Goal: Information Seeking & Learning: Understand process/instructions

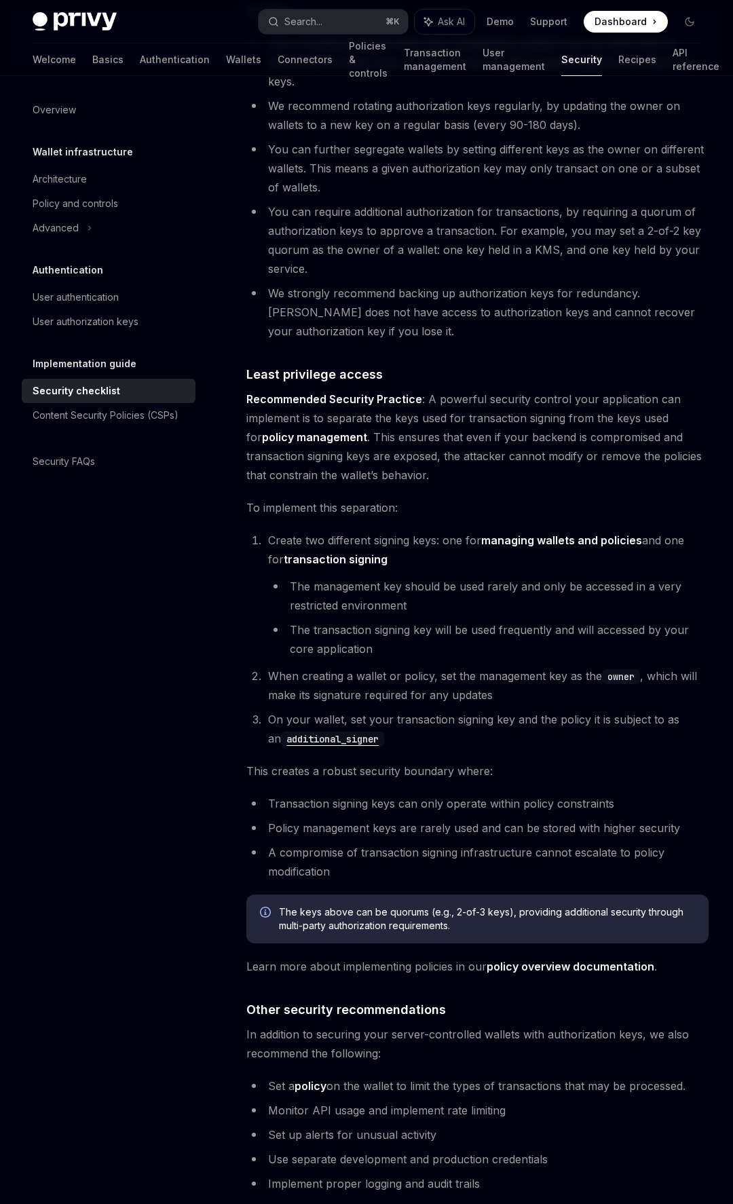
scroll to position [2595, 0]
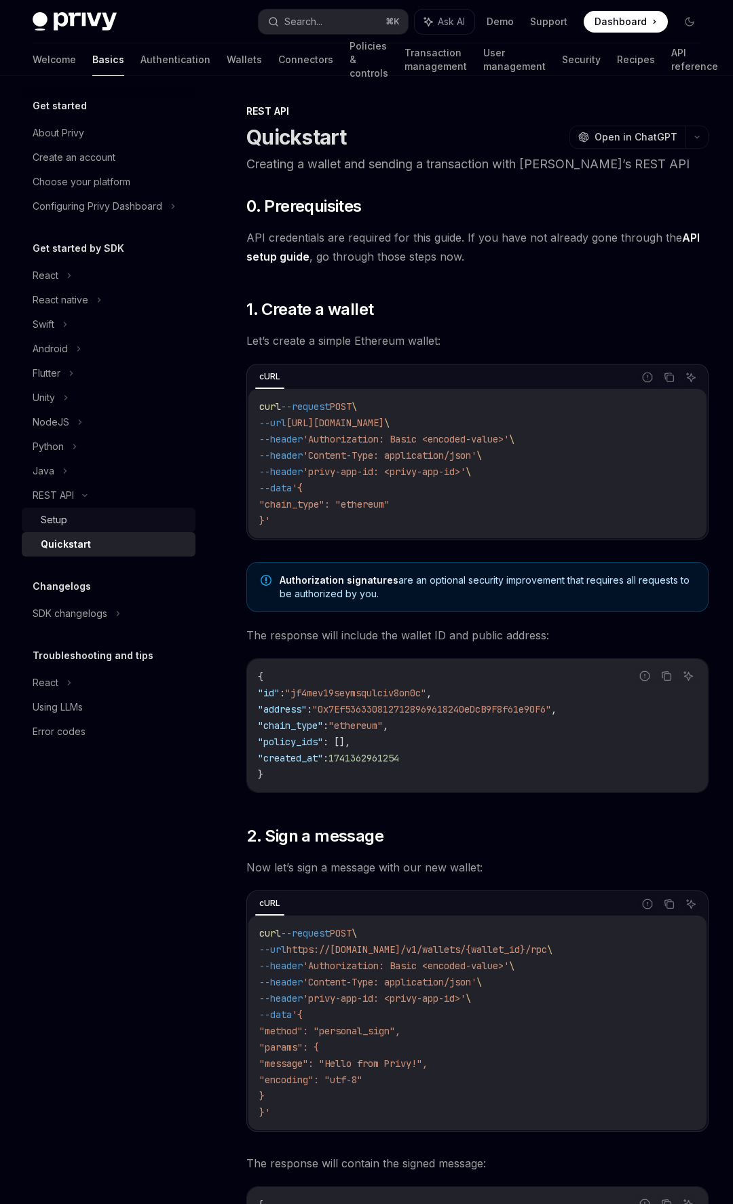
click at [84, 523] on div "Setup" at bounding box center [114, 520] width 147 height 16
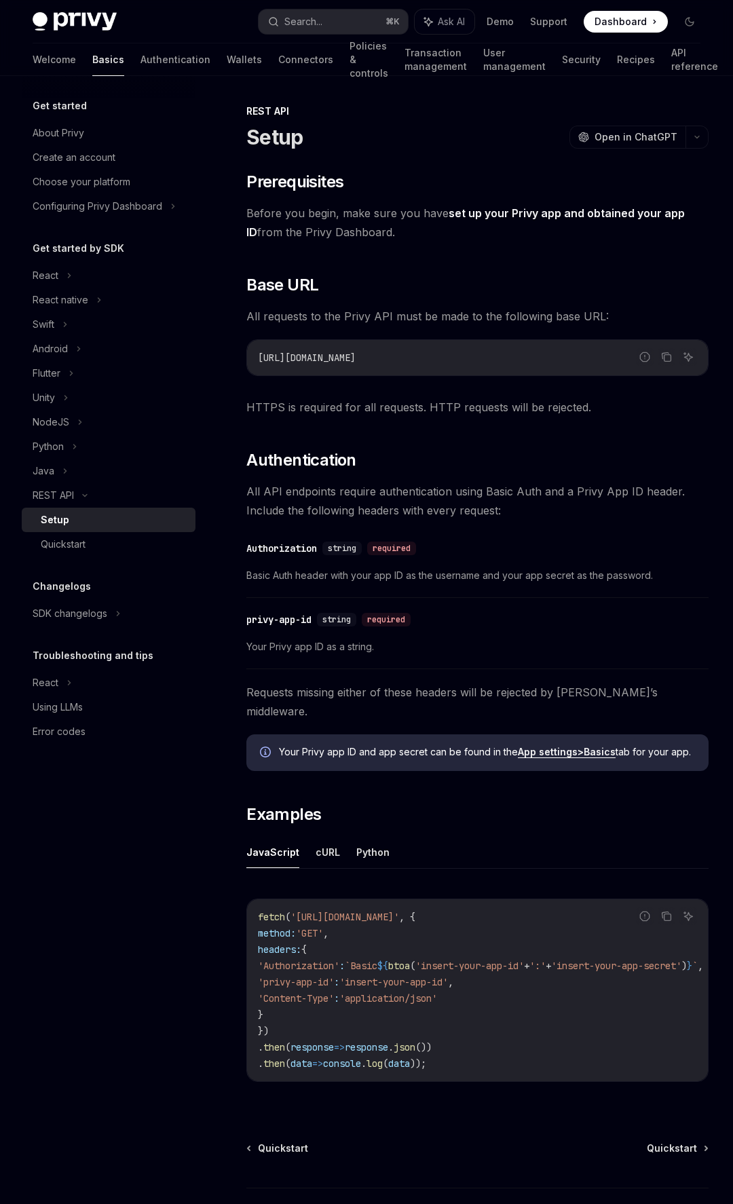
scroll to position [100, 0]
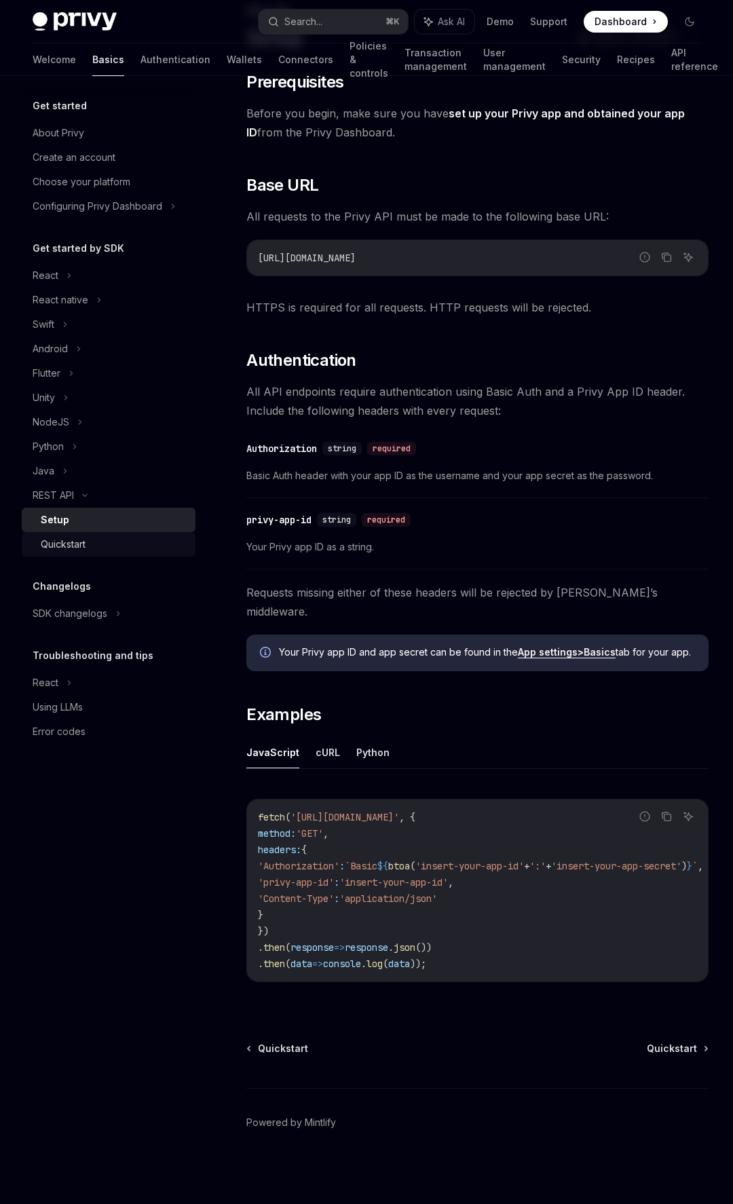
click at [97, 541] on div "Quickstart" at bounding box center [114, 544] width 147 height 16
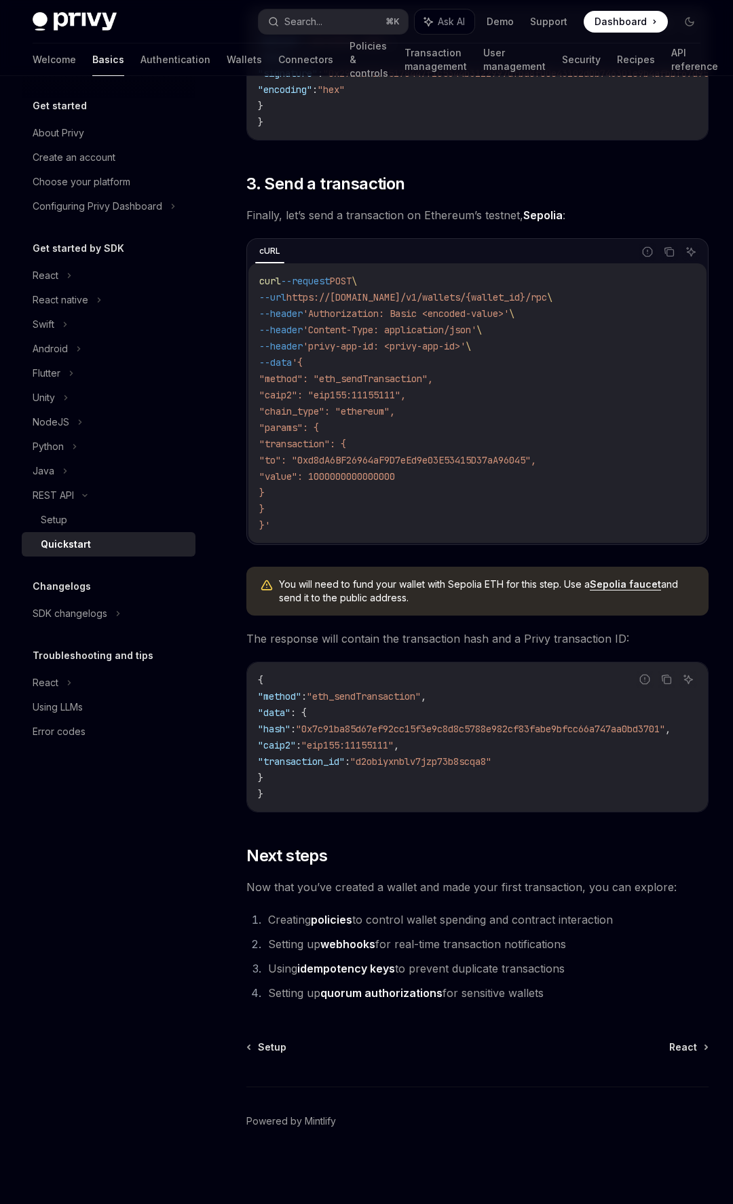
scroll to position [1191, 0]
click at [81, 313] on div "Swift" at bounding box center [109, 324] width 174 height 24
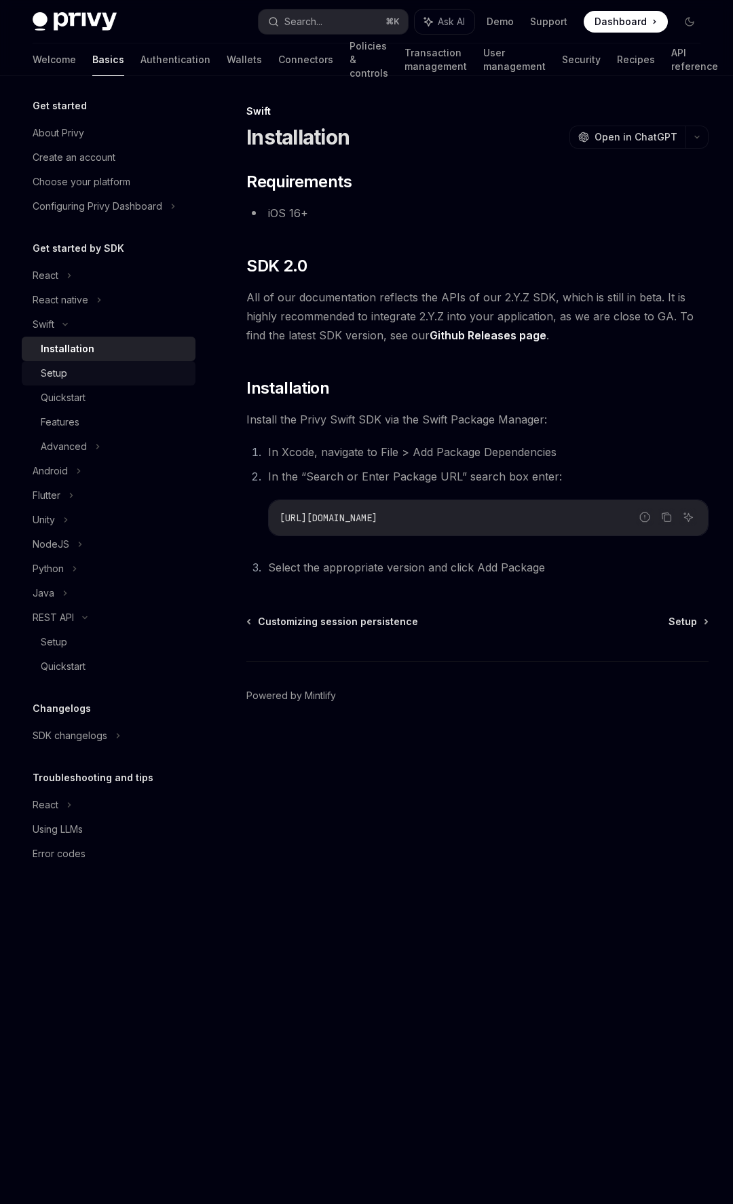
click at [89, 368] on div "Setup" at bounding box center [114, 373] width 147 height 16
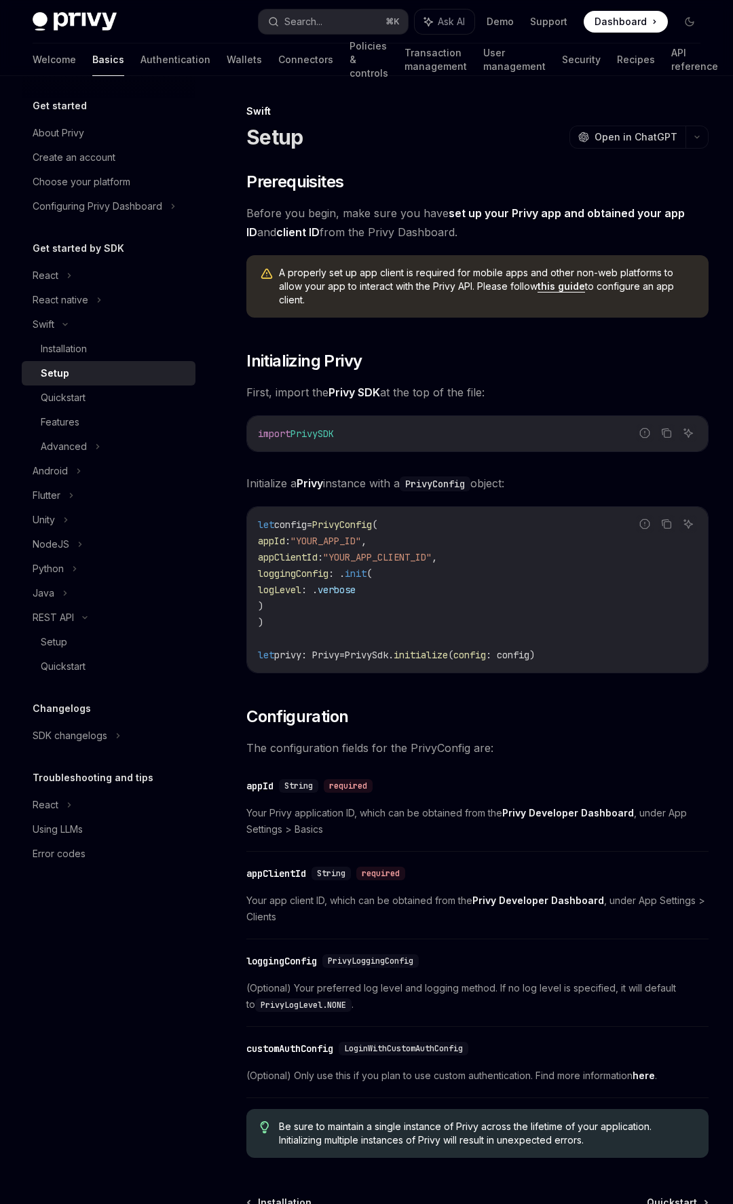
scroll to position [155, 0]
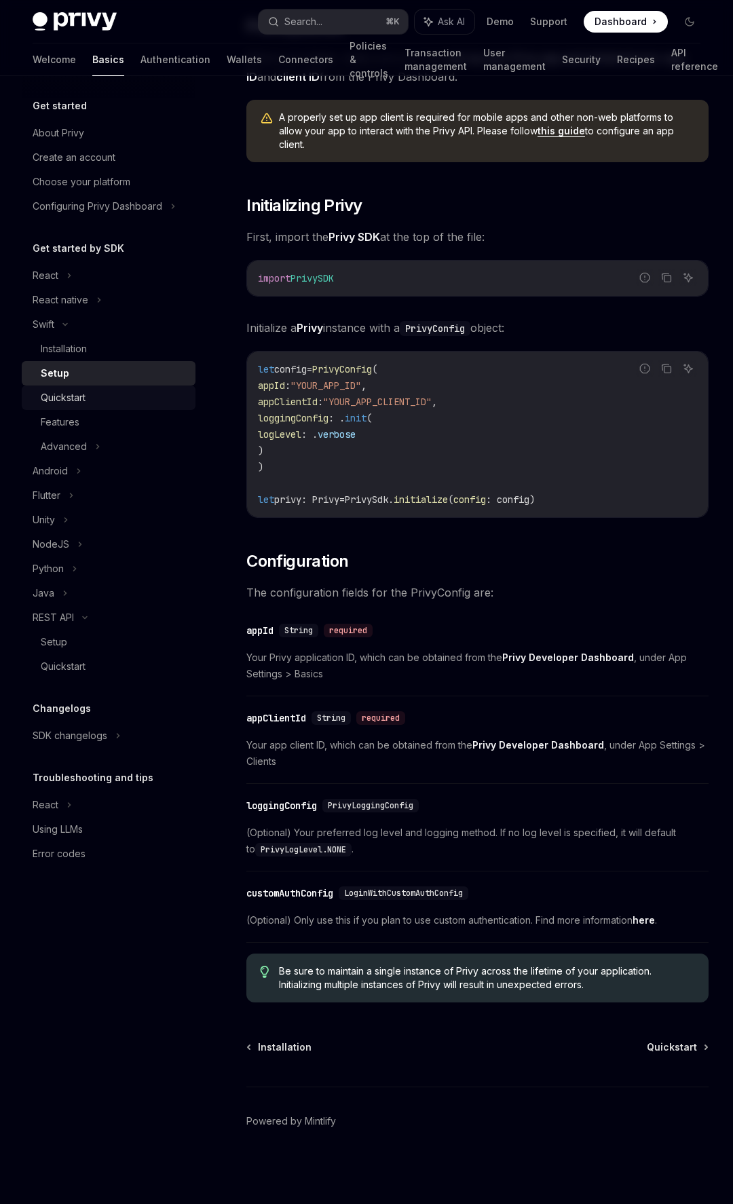
click at [104, 398] on div "Quickstart" at bounding box center [114, 398] width 147 height 16
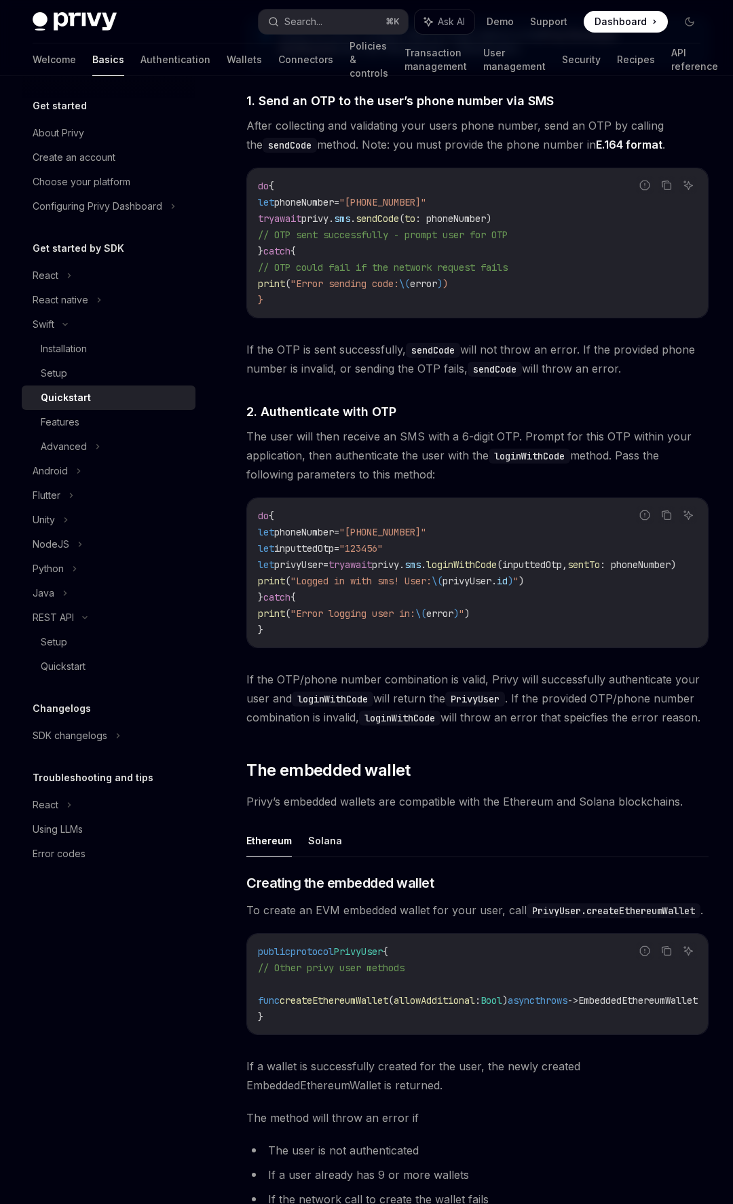
scroll to position [874, 0]
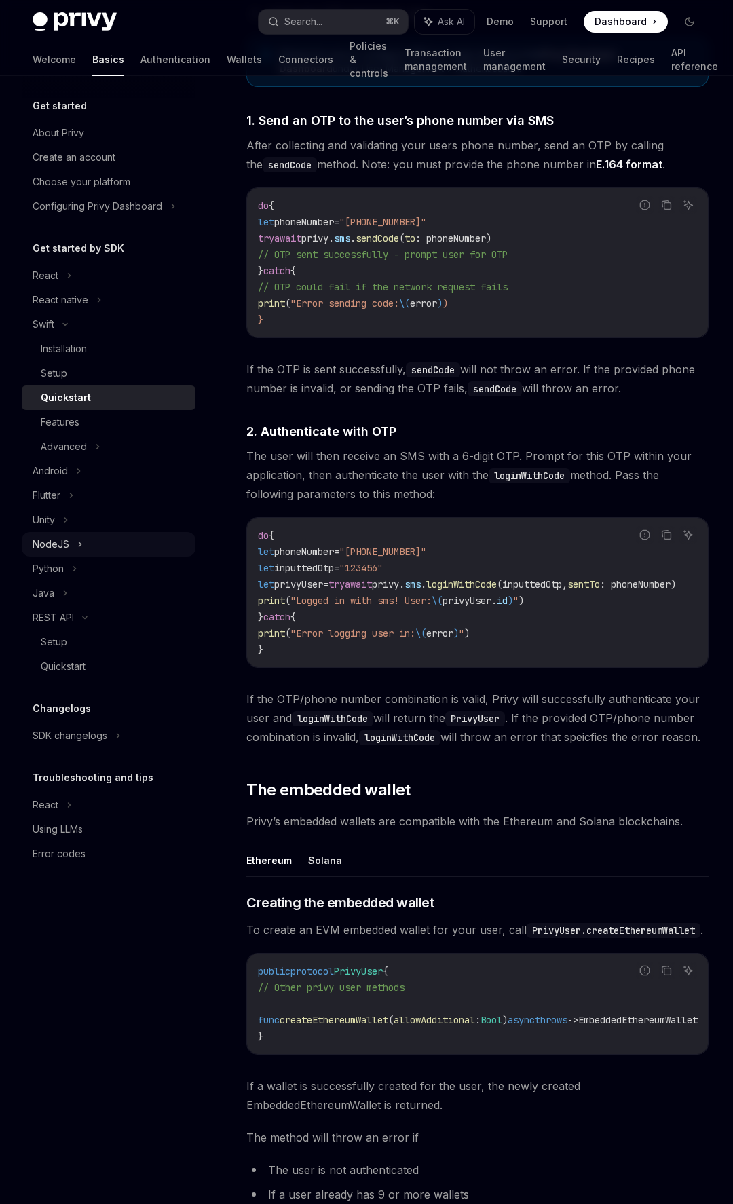
click at [109, 544] on div "NodeJS" at bounding box center [109, 544] width 174 height 24
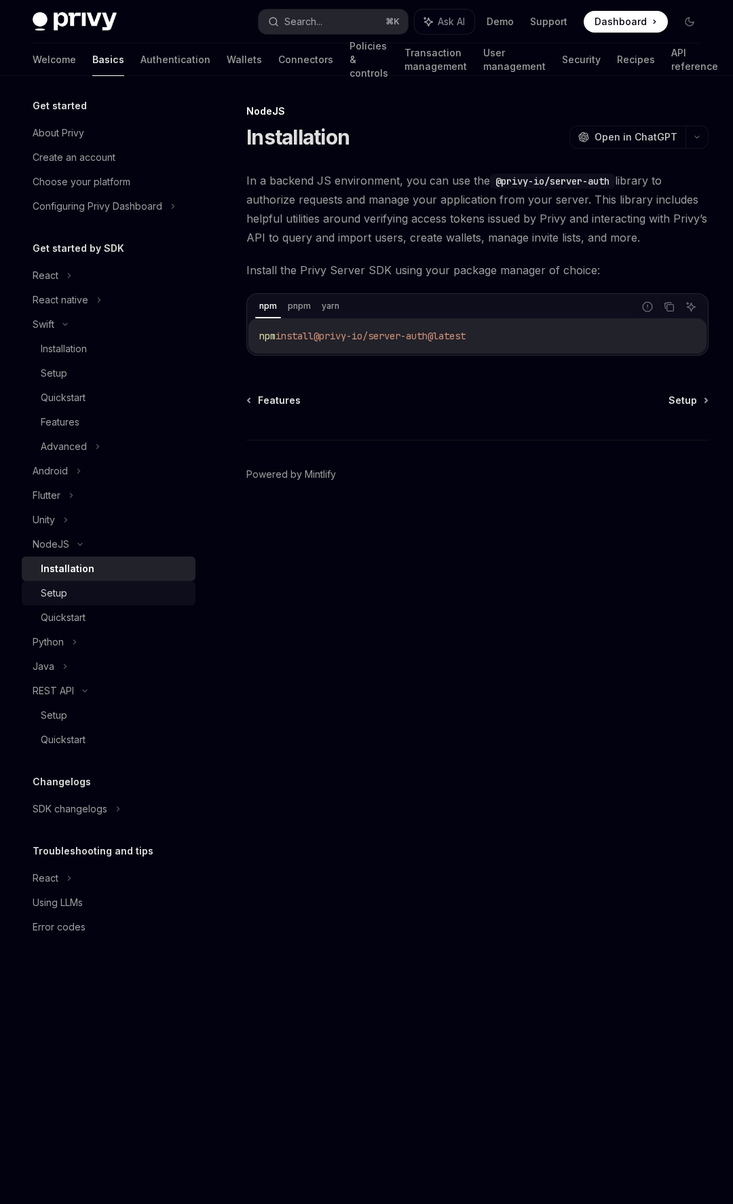
click at [96, 587] on div "Setup" at bounding box center [114, 593] width 147 height 16
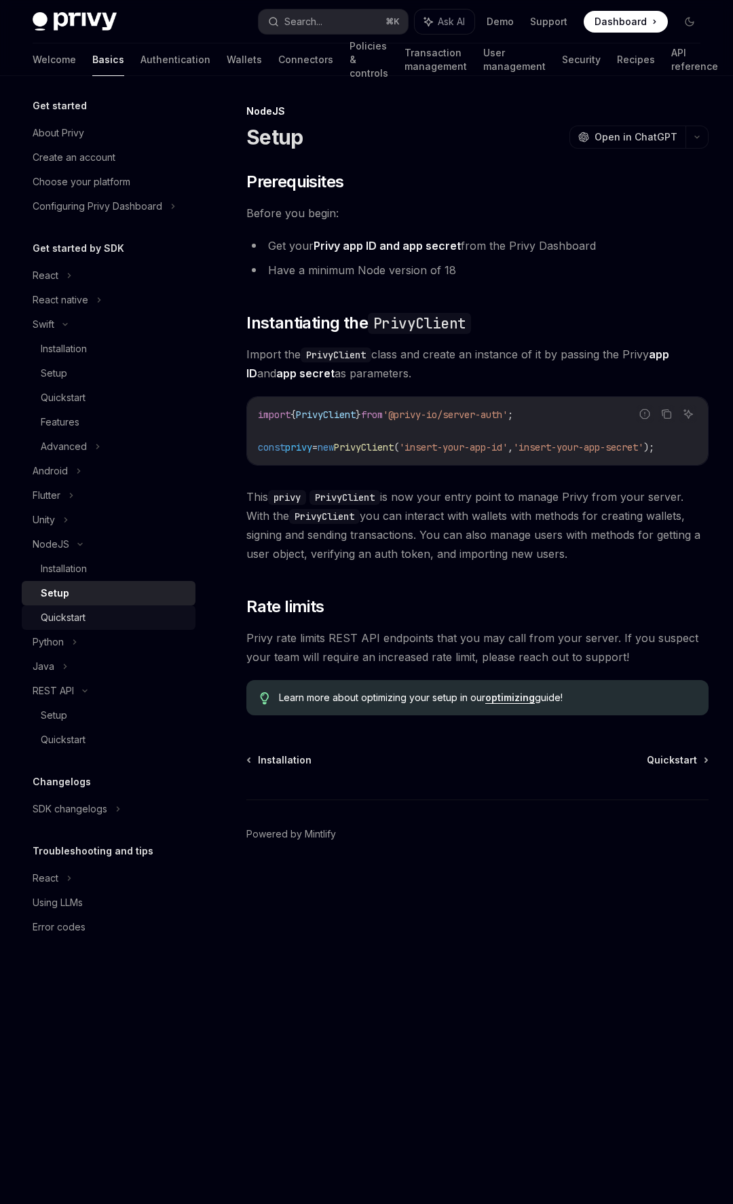
click at [98, 610] on div "Quickstart" at bounding box center [114, 618] width 147 height 16
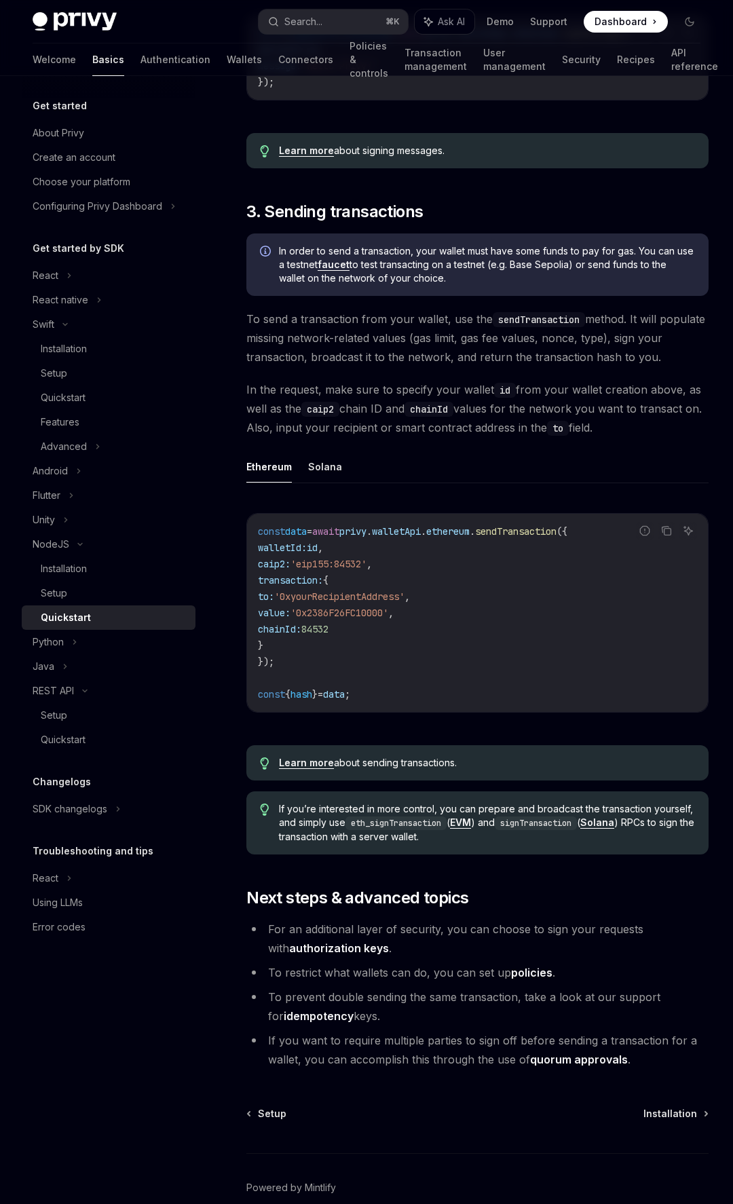
scroll to position [830, 0]
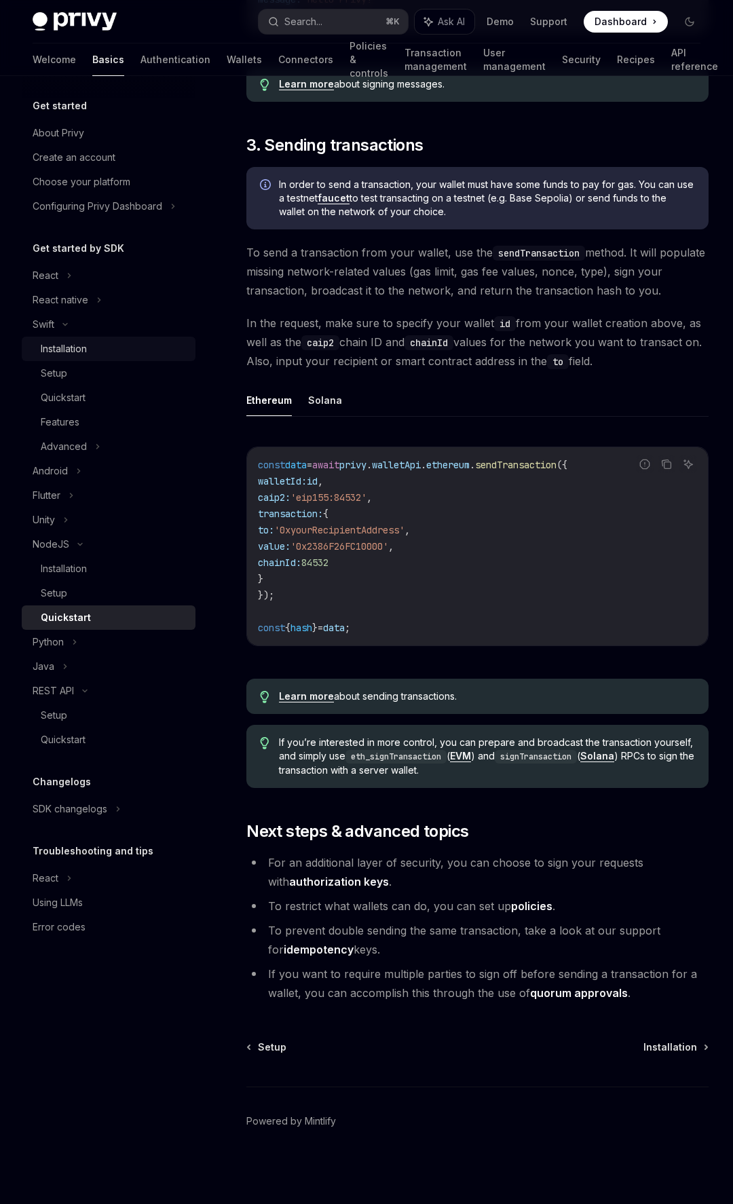
click at [91, 349] on div "Installation" at bounding box center [114, 349] width 147 height 16
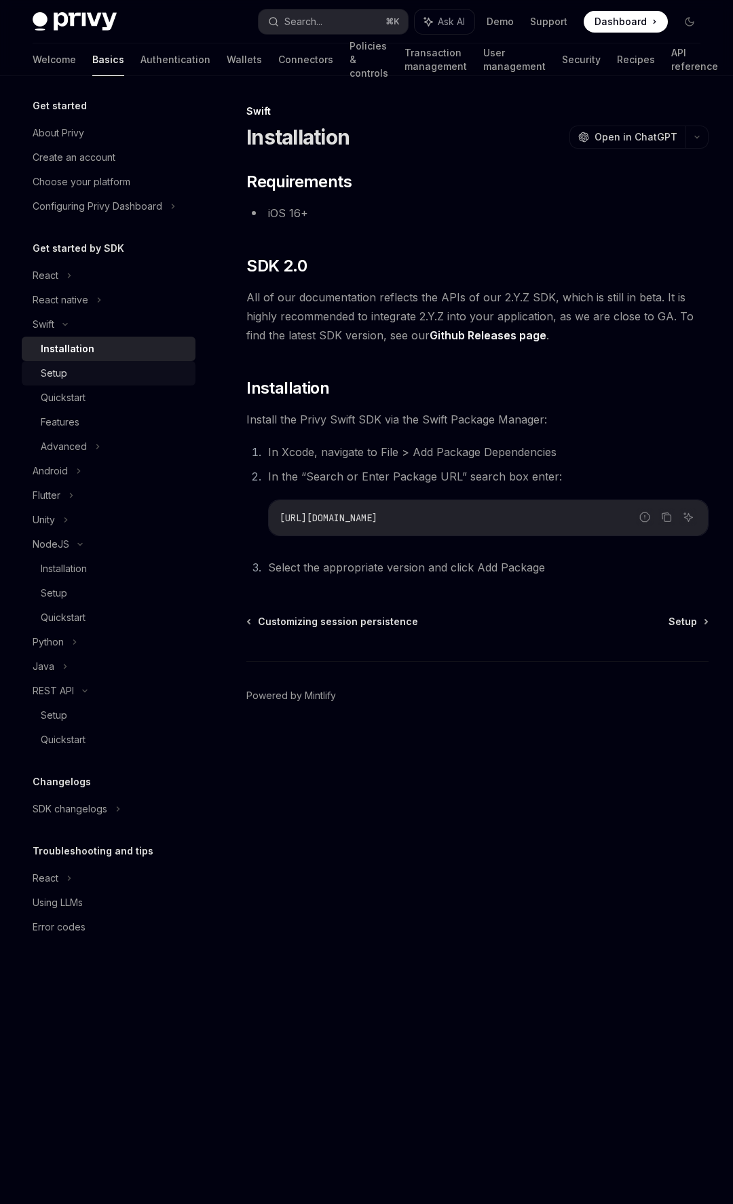
click at [86, 374] on div "Setup" at bounding box center [114, 373] width 147 height 16
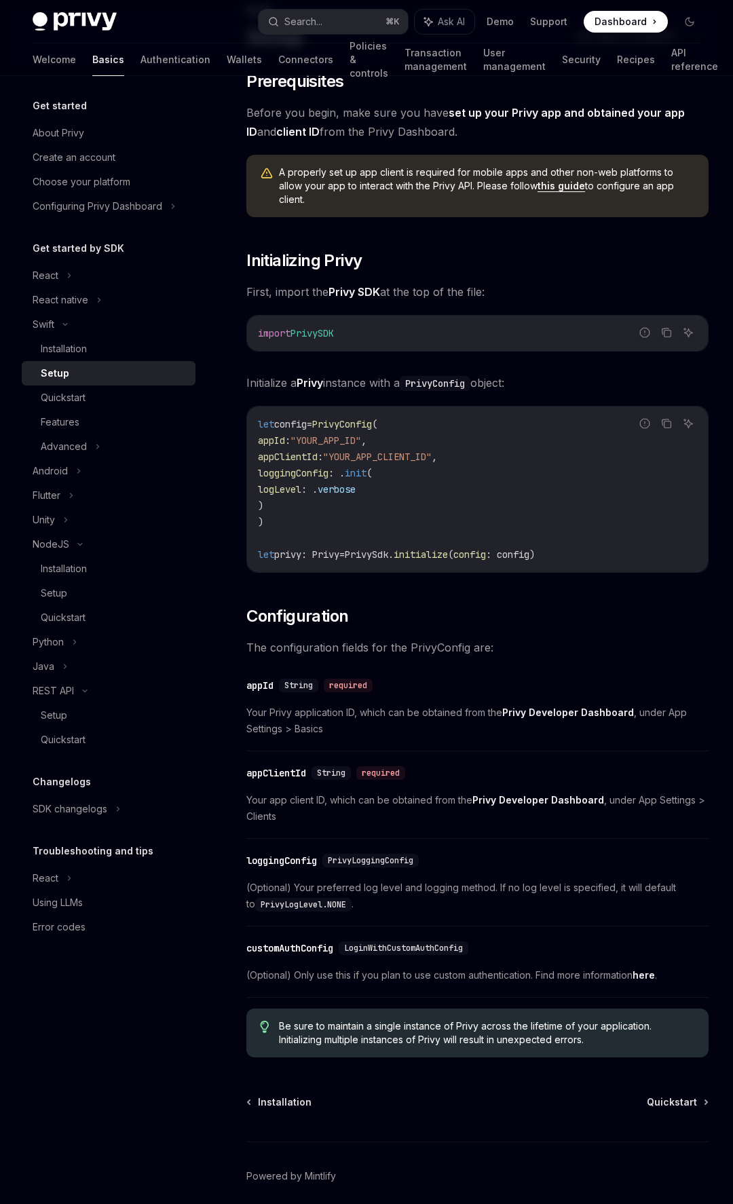
scroll to position [155, 0]
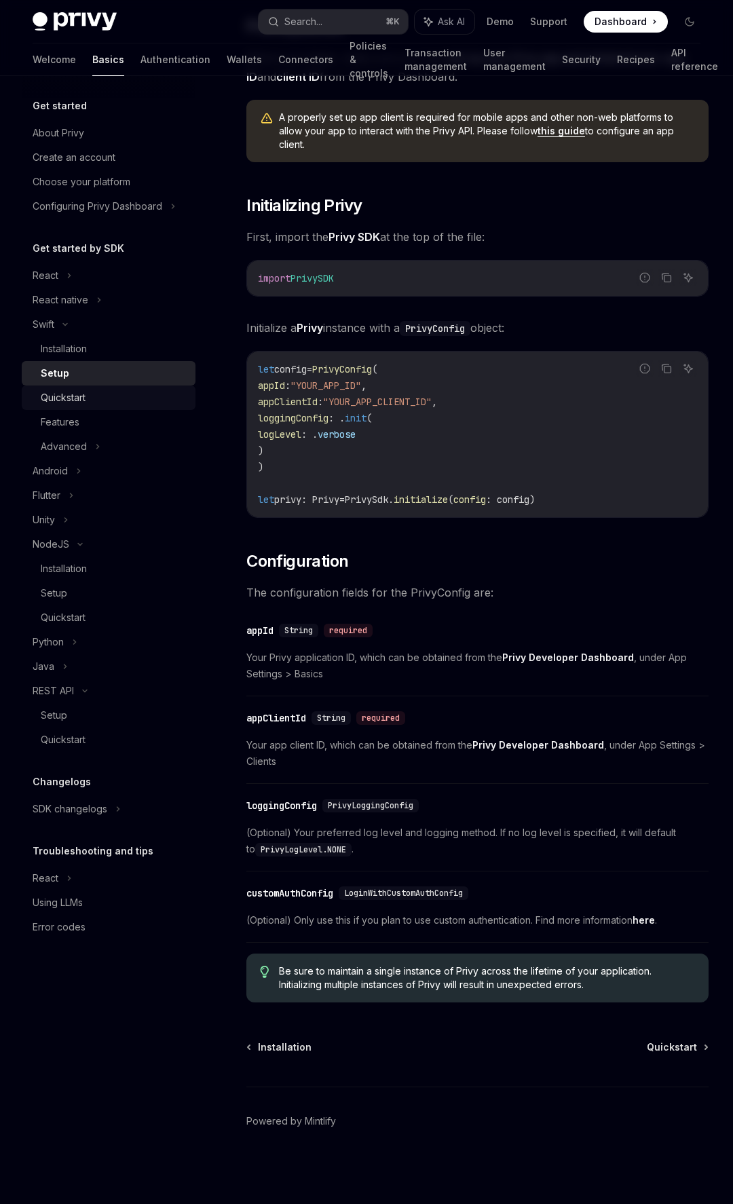
click at [102, 400] on div "Quickstart" at bounding box center [114, 398] width 147 height 16
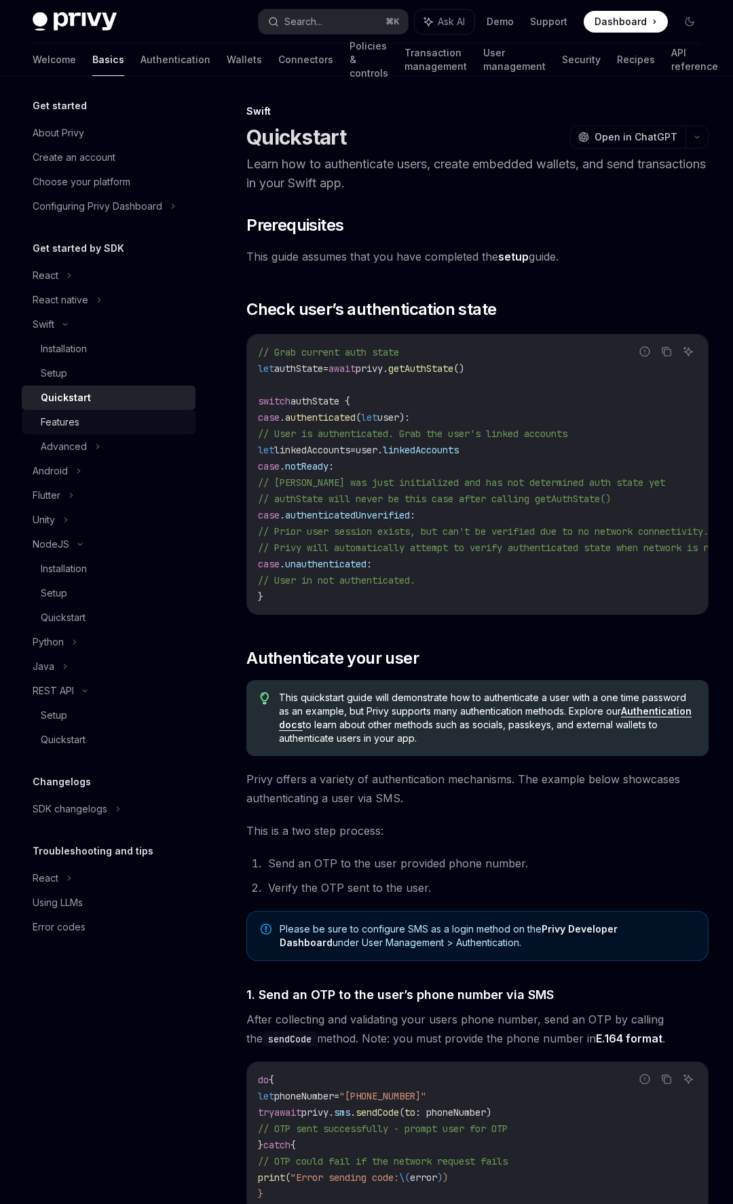
click at [99, 418] on div "Features" at bounding box center [114, 422] width 147 height 16
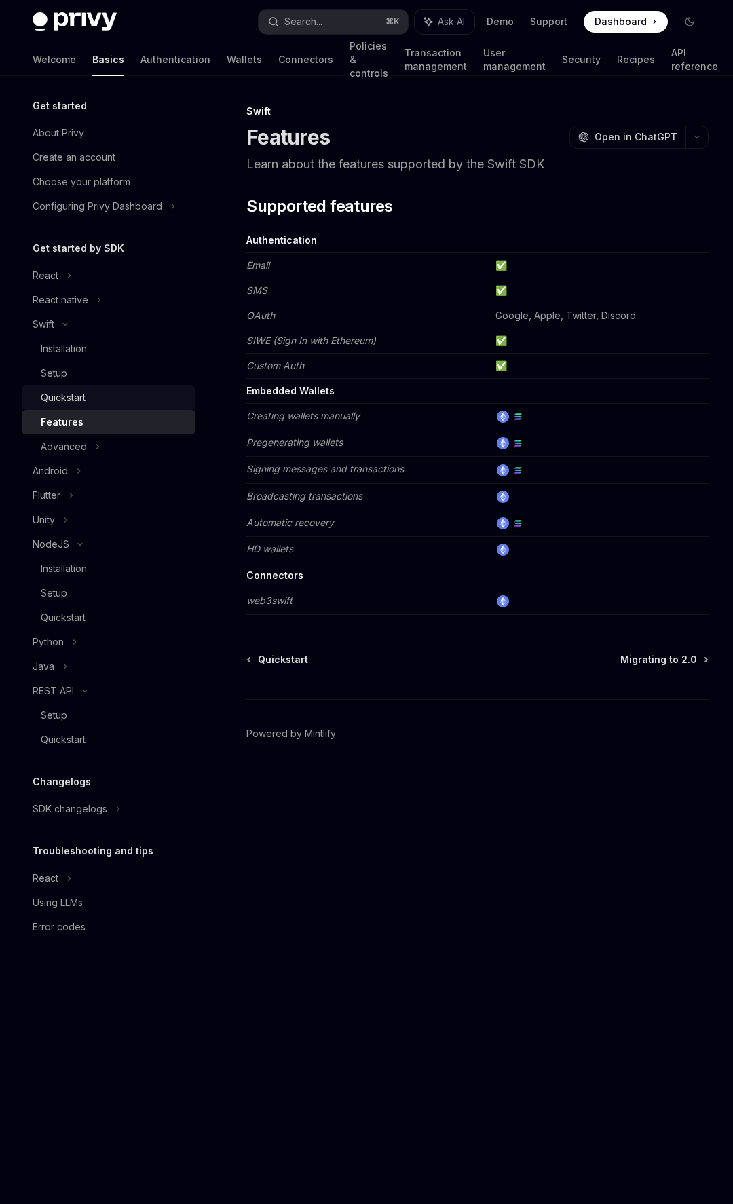
click at [105, 405] on div "Quickstart" at bounding box center [114, 398] width 147 height 16
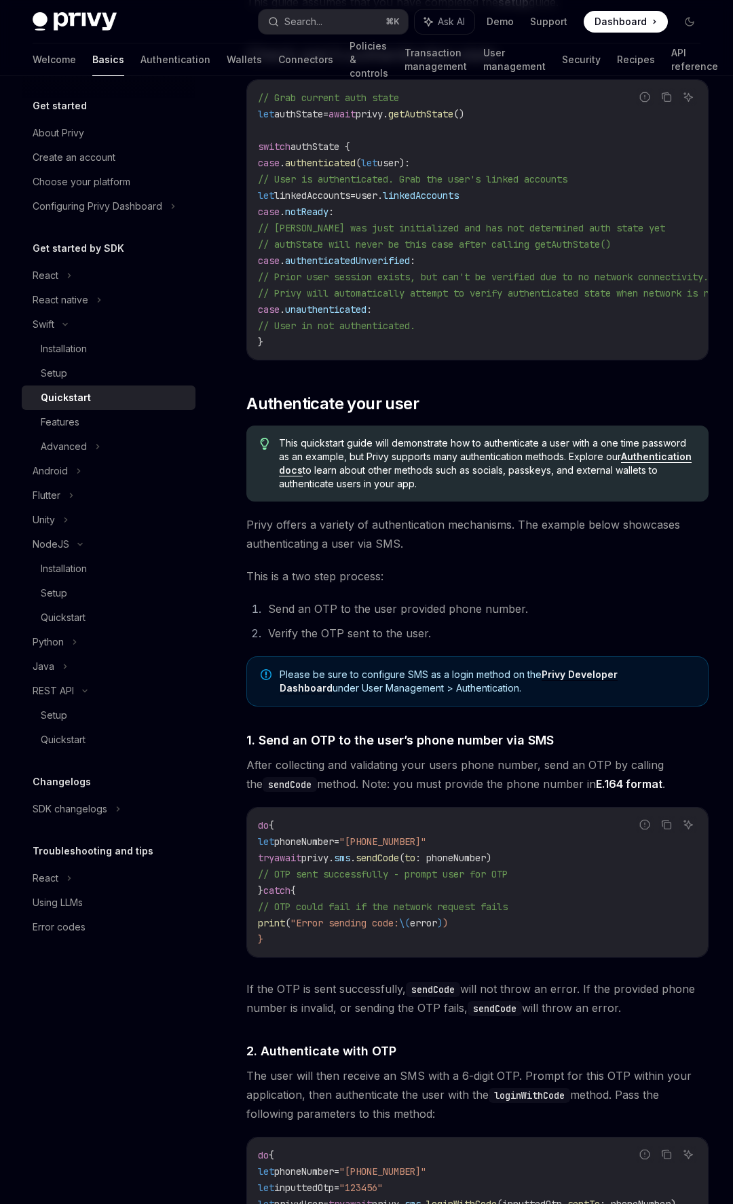
scroll to position [496, 0]
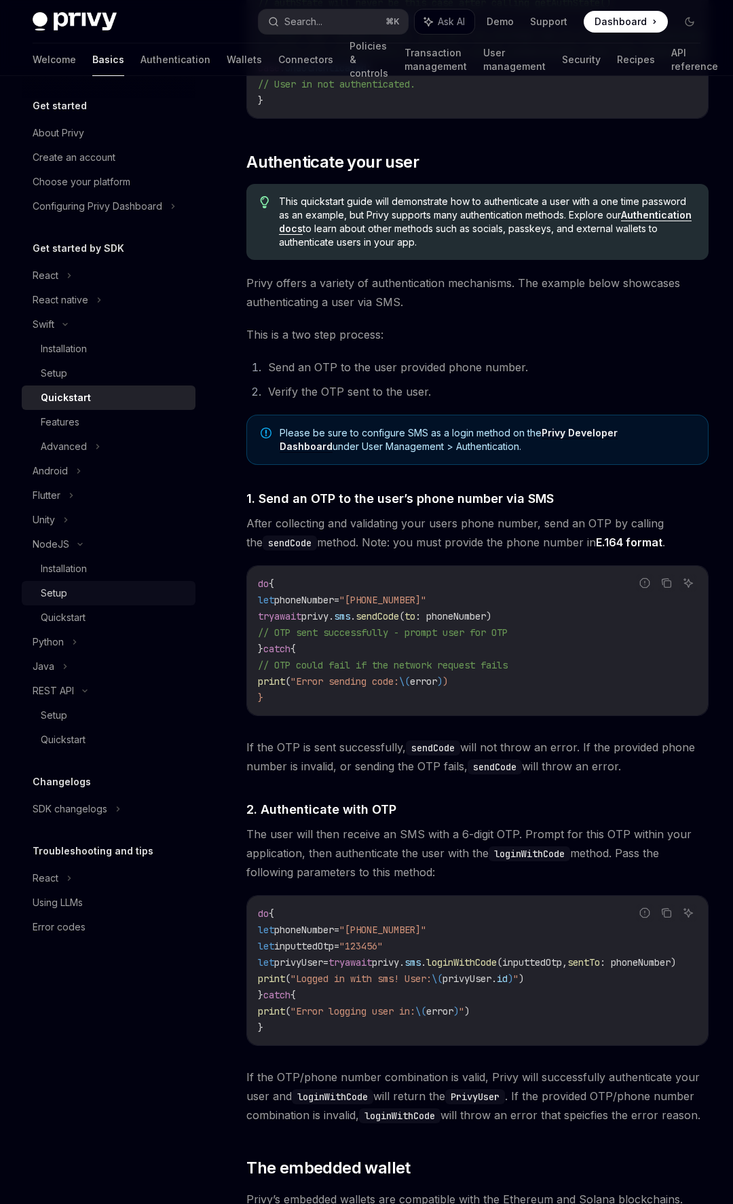
click at [73, 594] on div "Setup" at bounding box center [114, 593] width 147 height 16
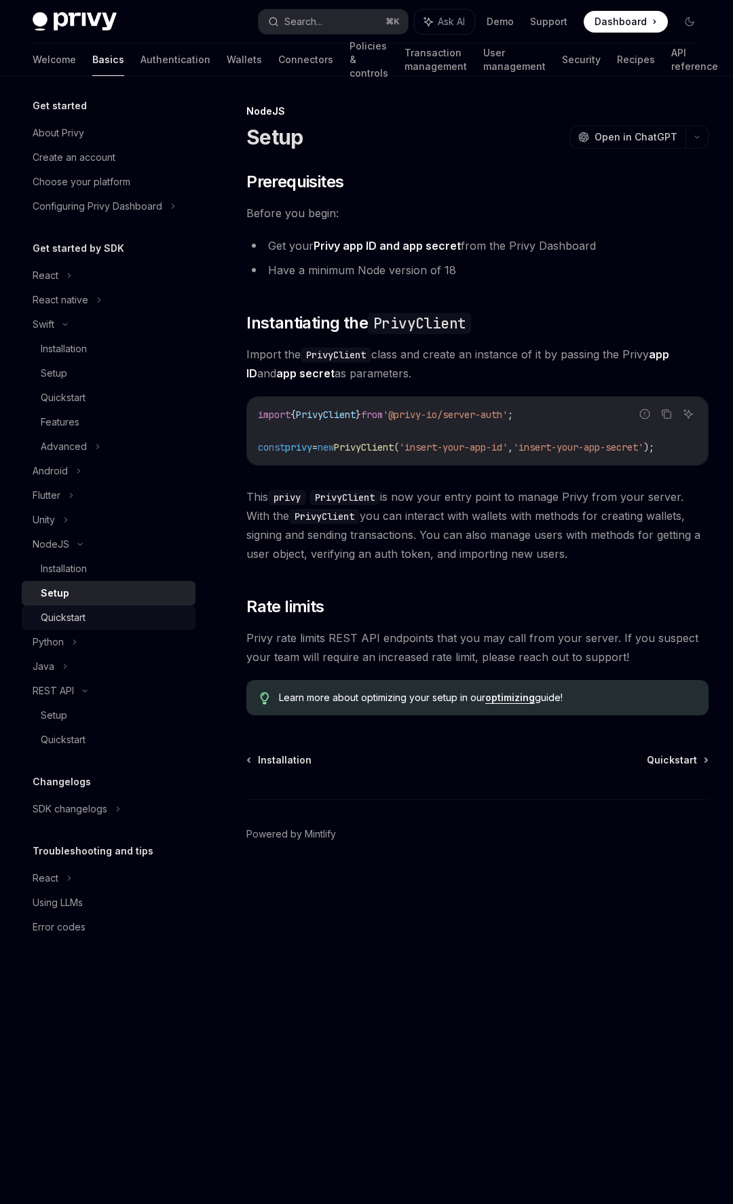
click at [73, 612] on div "Quickstart" at bounding box center [63, 618] width 45 height 16
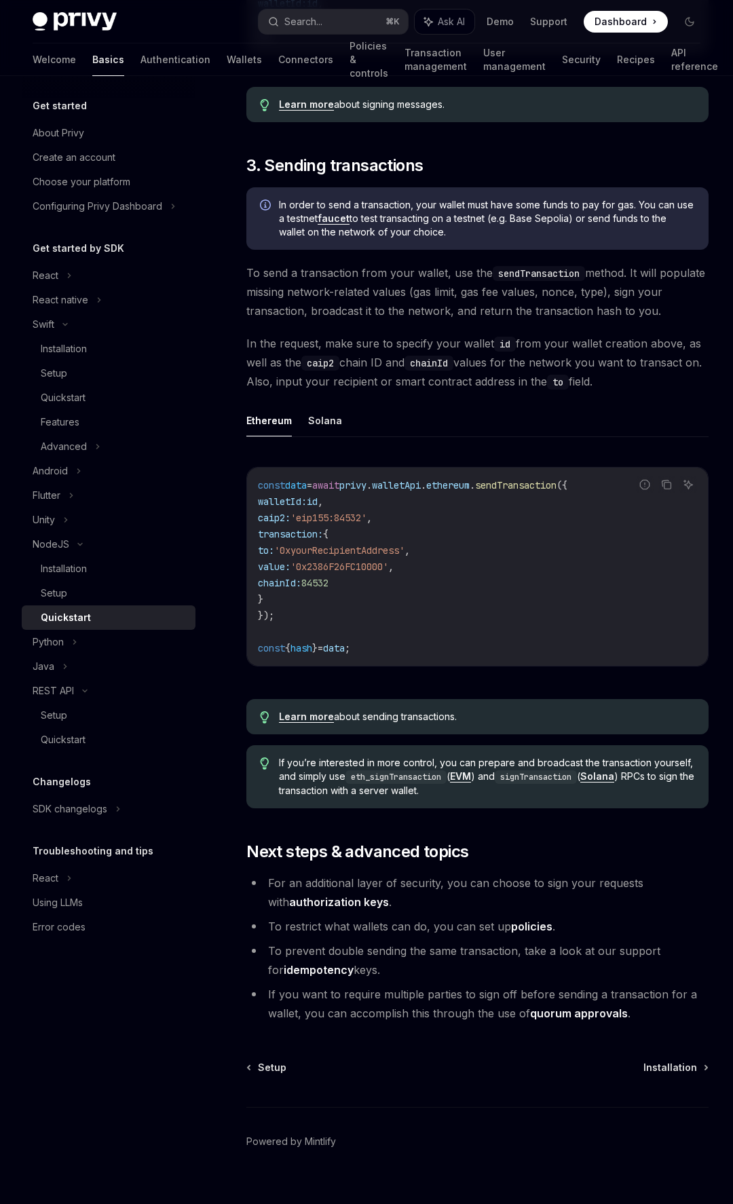
scroll to position [830, 0]
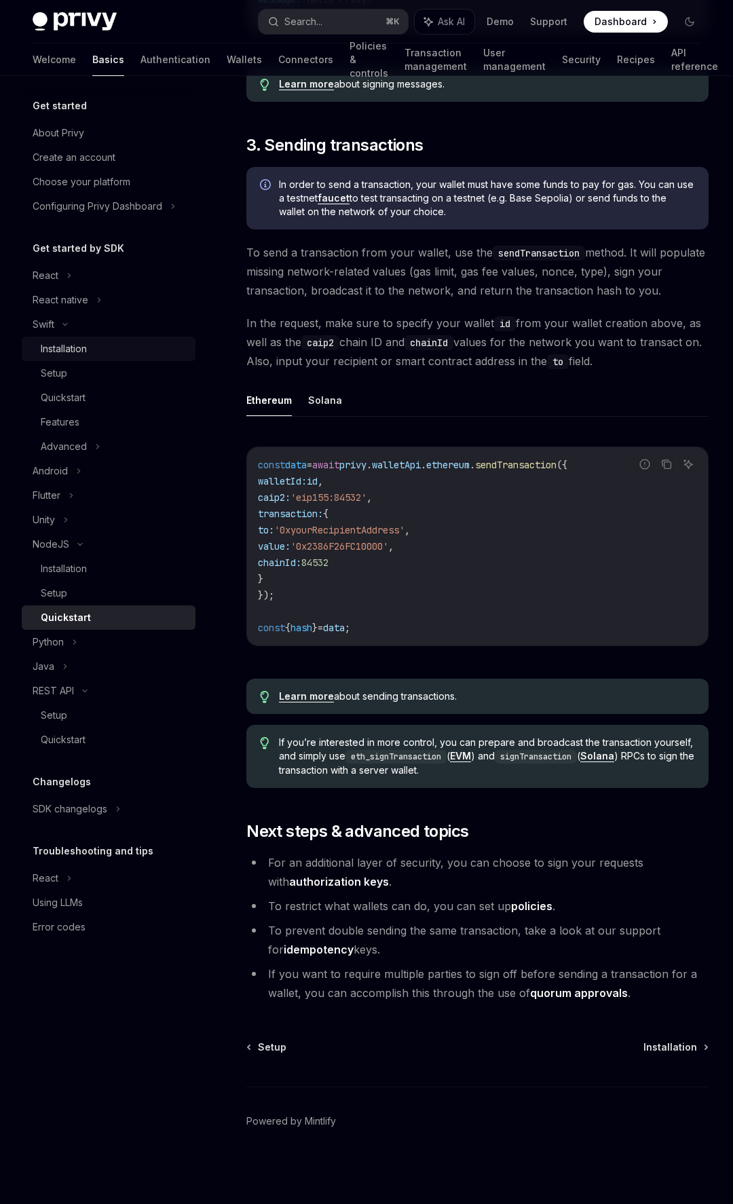
click at [95, 351] on div "Installation" at bounding box center [114, 349] width 147 height 16
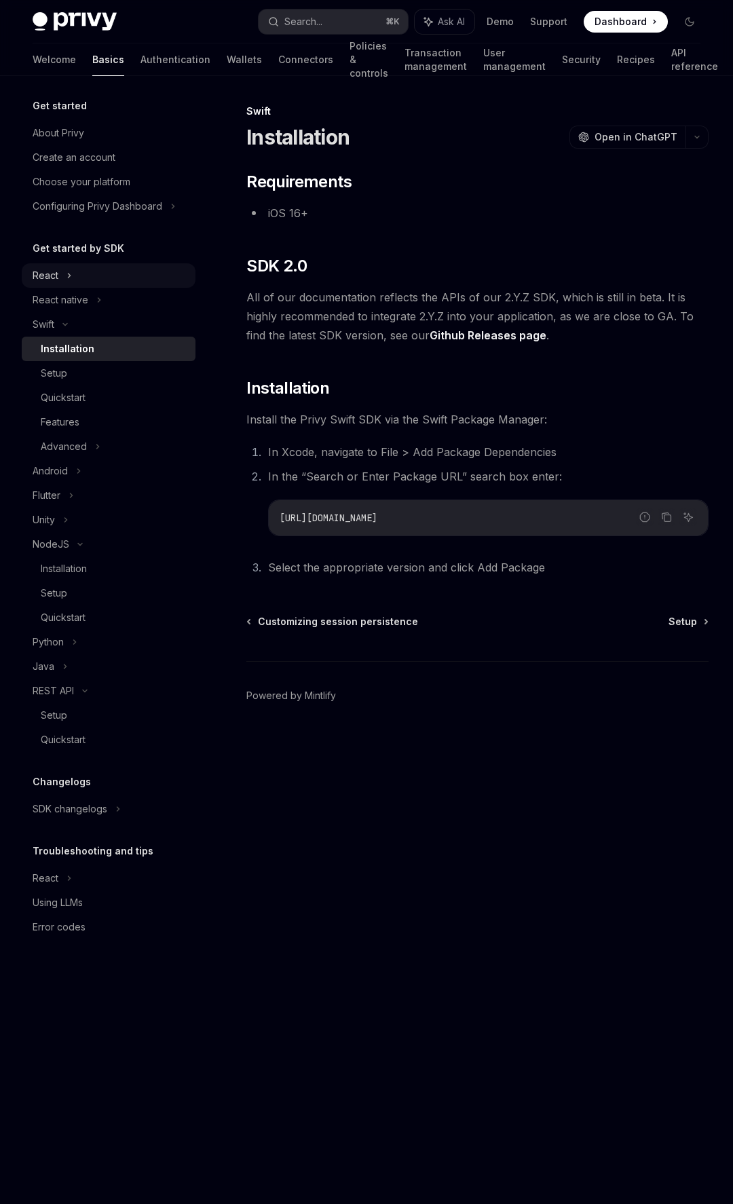
click at [83, 275] on div "React" at bounding box center [109, 275] width 174 height 24
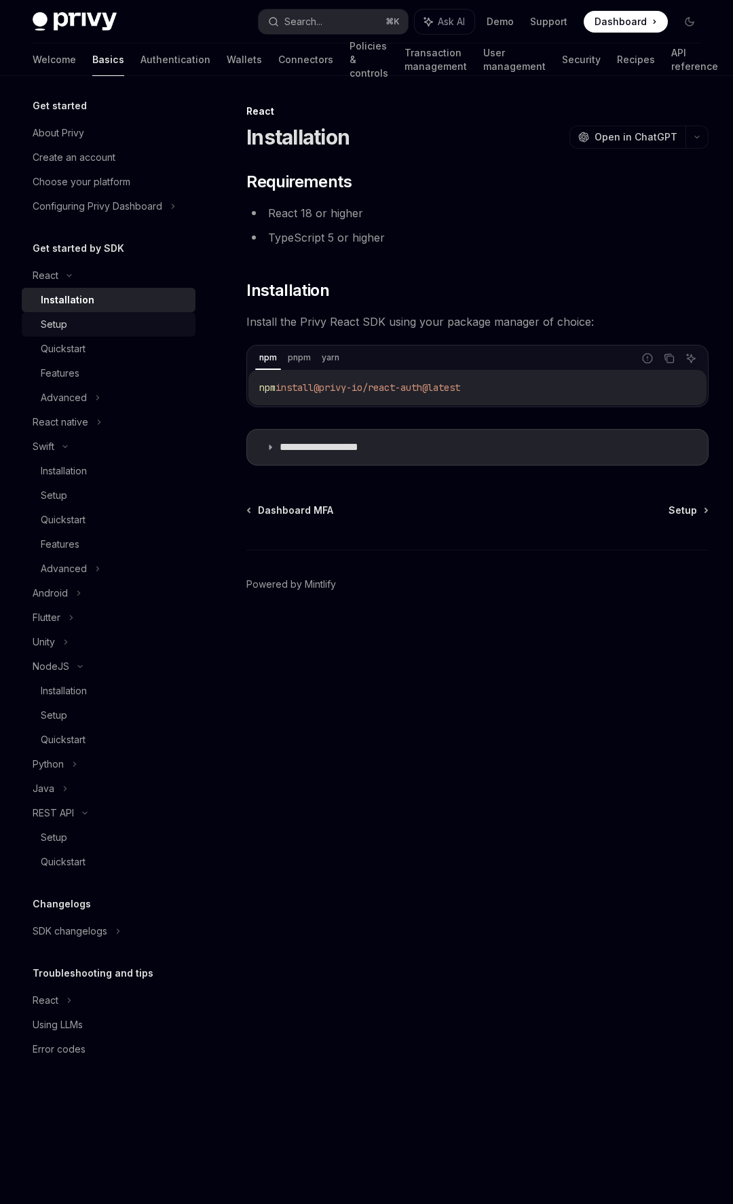
click at [94, 320] on div "Setup" at bounding box center [114, 324] width 147 height 16
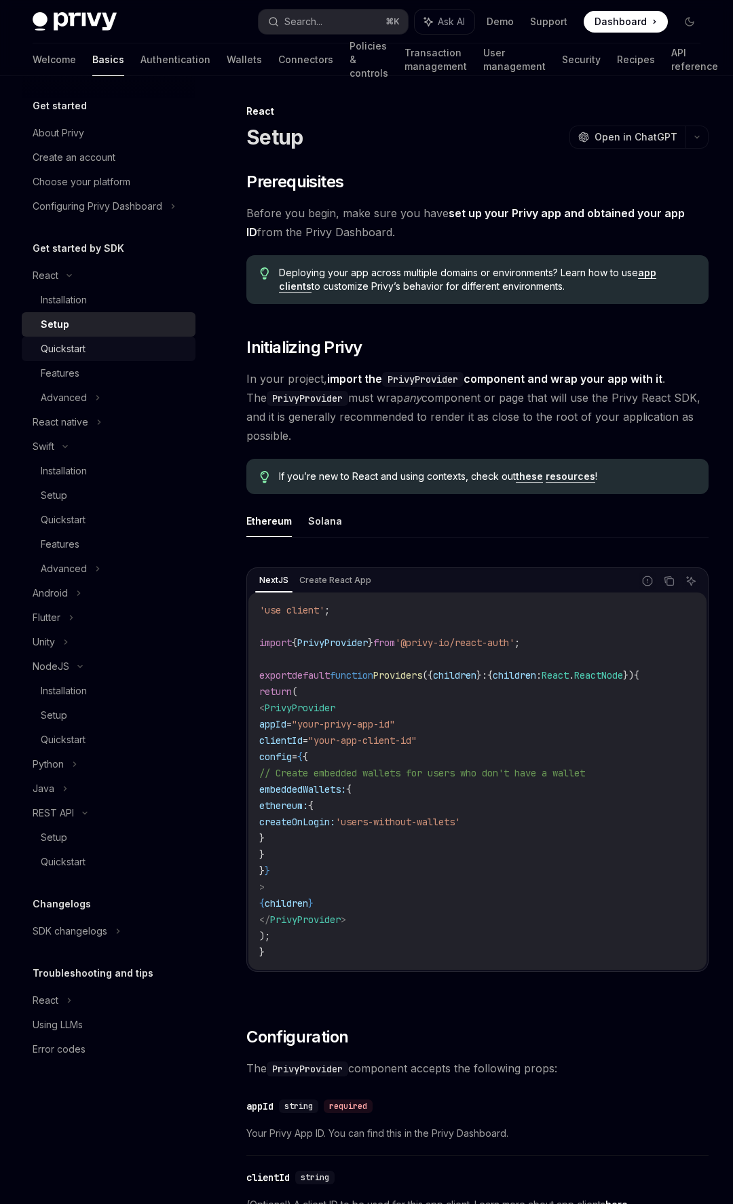
click at [95, 353] on div "Quickstart" at bounding box center [114, 349] width 147 height 16
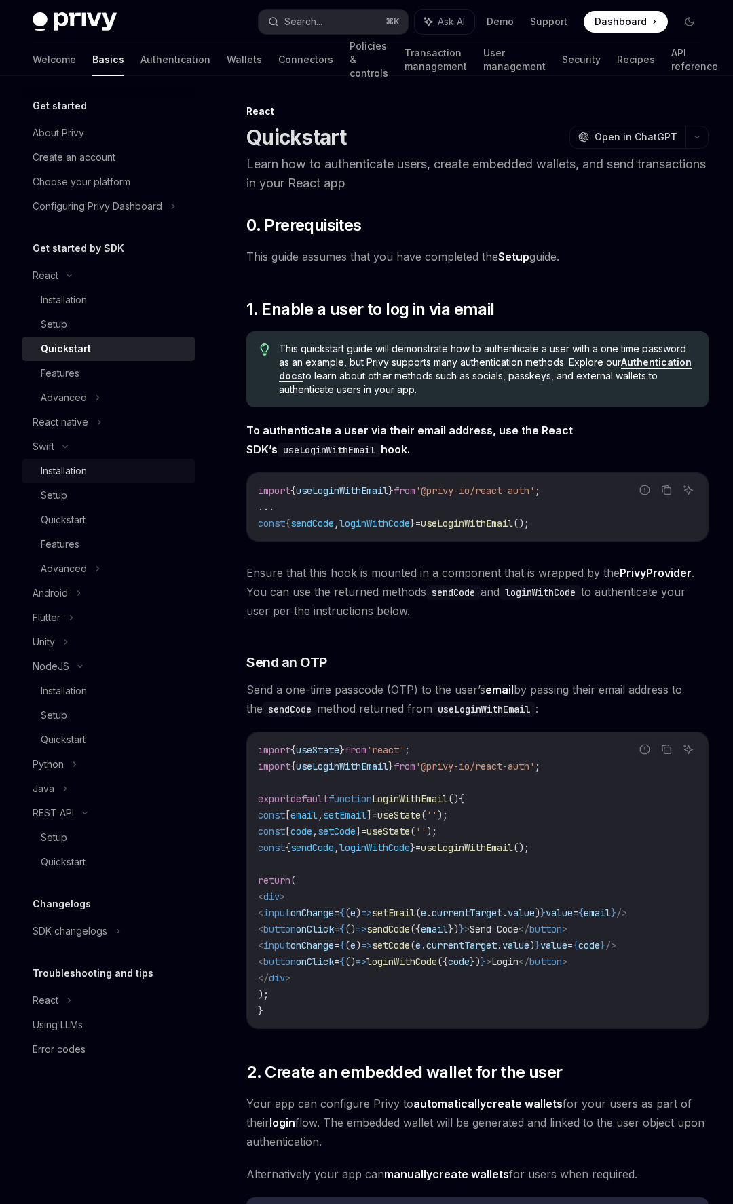
click at [77, 470] on div "Installation" at bounding box center [64, 471] width 46 height 16
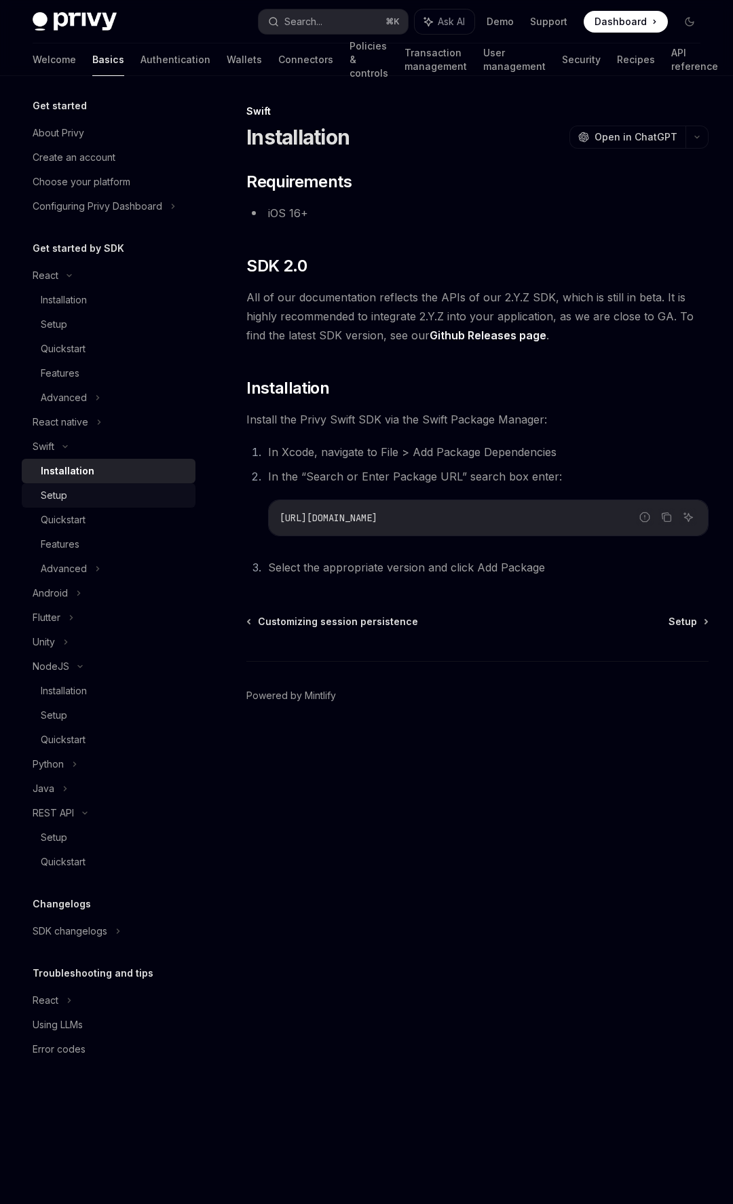
click at [80, 489] on div "Setup" at bounding box center [114, 495] width 147 height 16
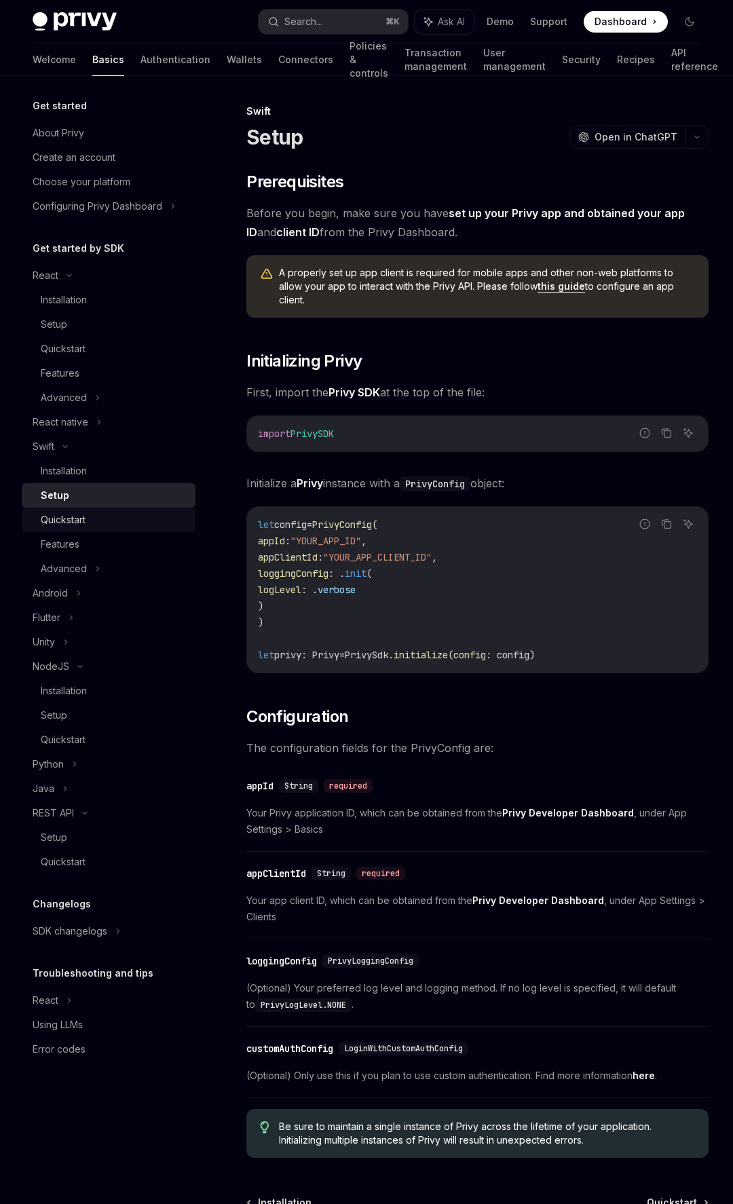
click at [143, 516] on div "Quickstart" at bounding box center [114, 520] width 147 height 16
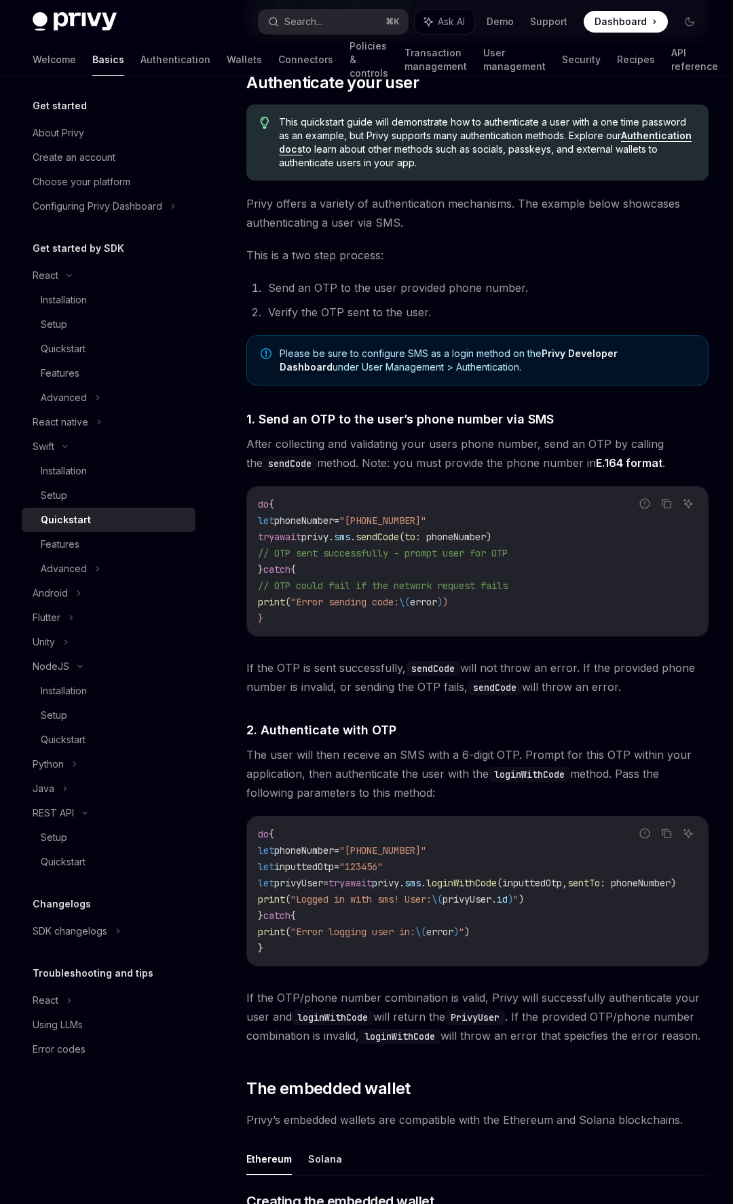
scroll to position [553, 0]
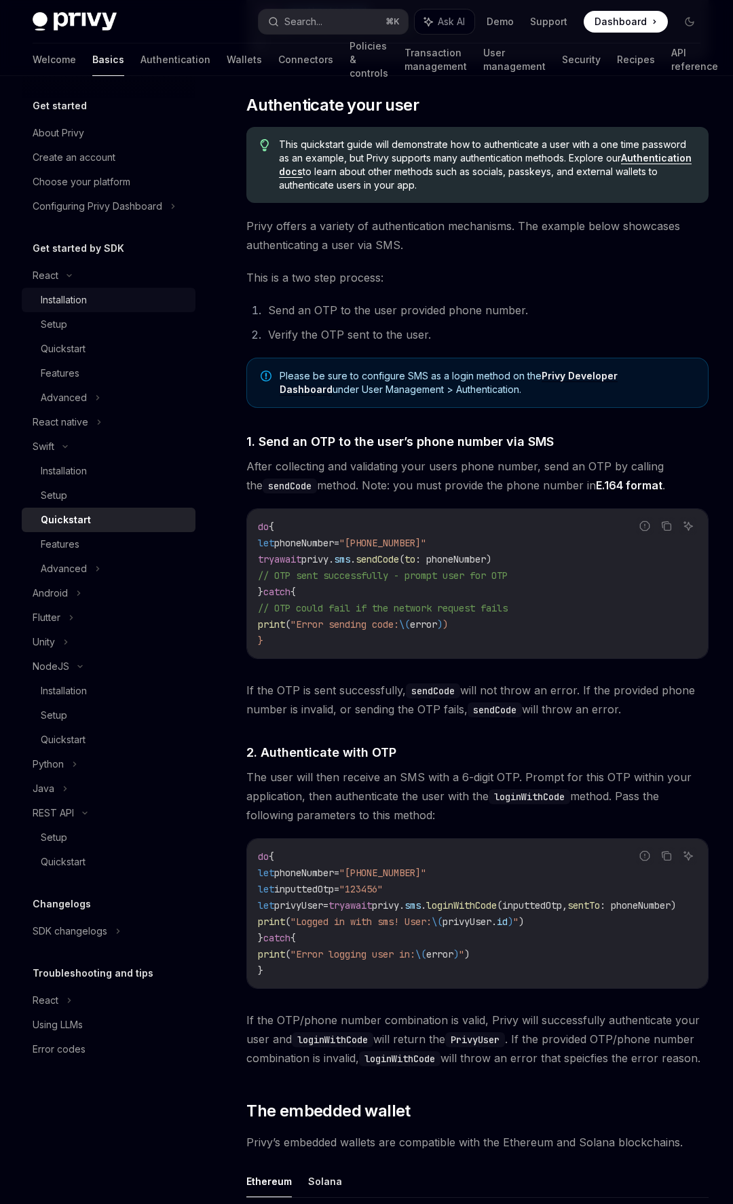
click at [153, 289] on link "Installation" at bounding box center [109, 300] width 174 height 24
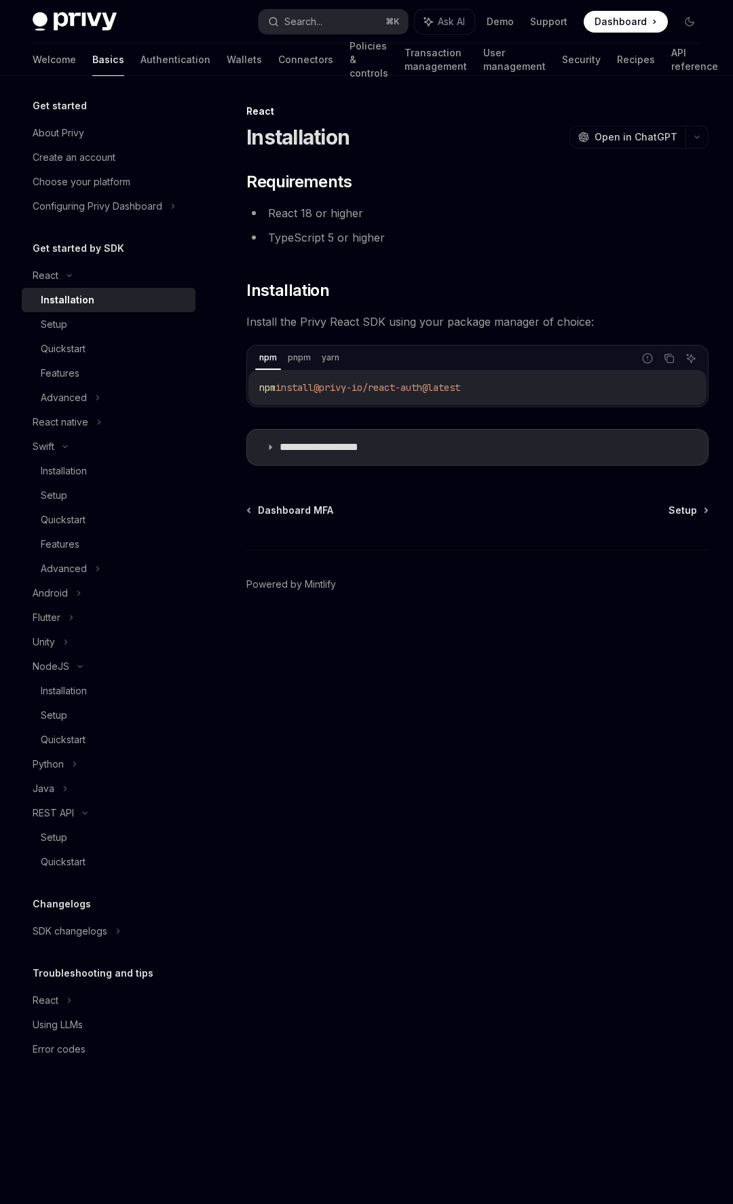
click at [158, 310] on link "Installation" at bounding box center [109, 300] width 174 height 24
click at [158, 316] on div "Setup" at bounding box center [114, 324] width 147 height 16
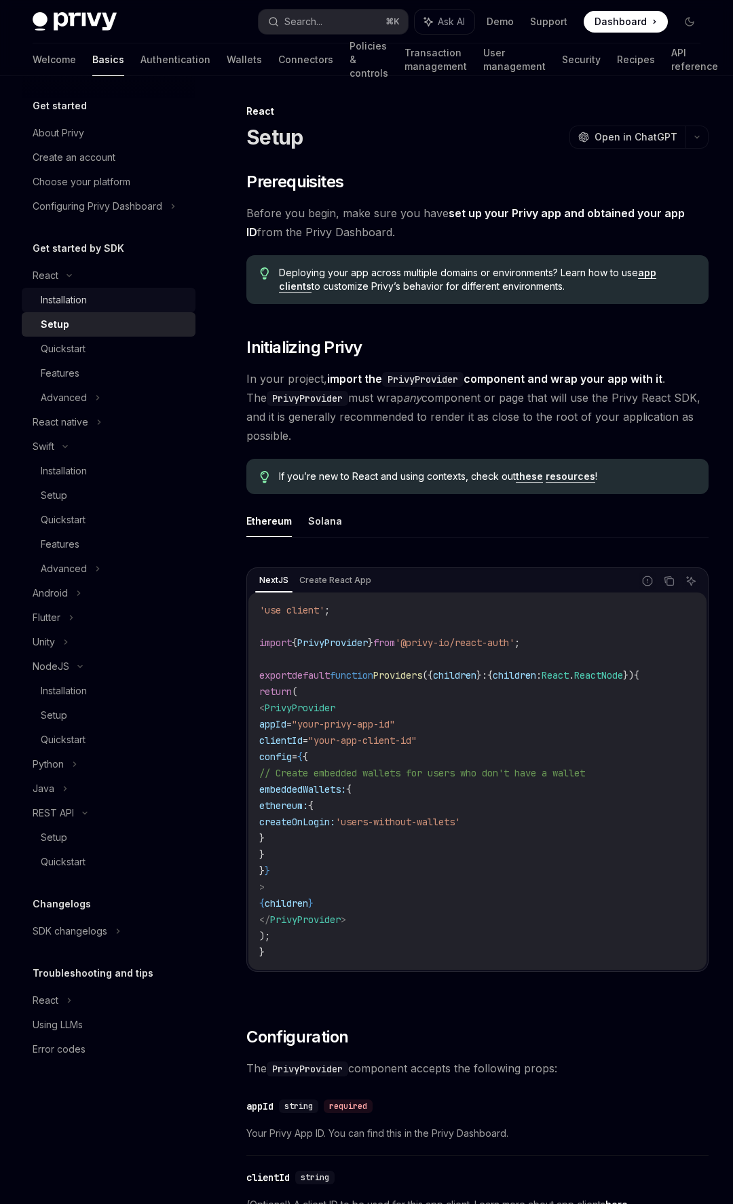
click at [153, 293] on div "Installation" at bounding box center [114, 300] width 147 height 16
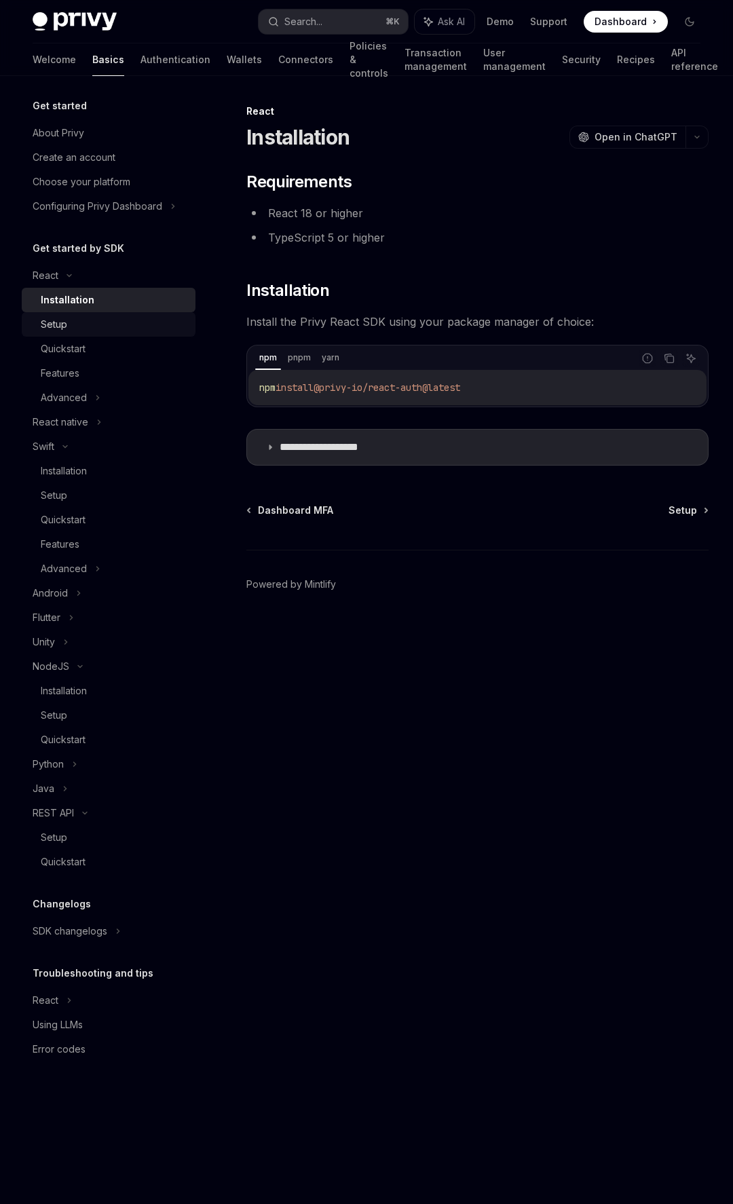
click at [146, 329] on div "Setup" at bounding box center [114, 324] width 147 height 16
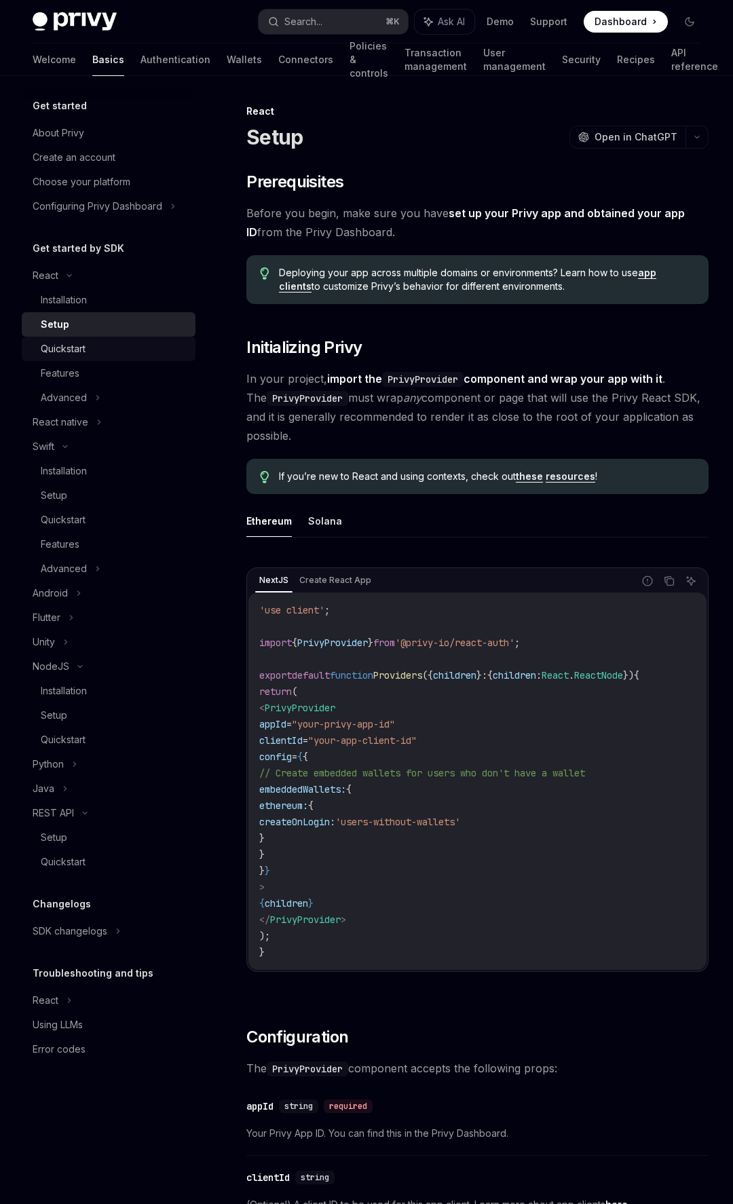
click at [147, 347] on div "Quickstart" at bounding box center [114, 349] width 147 height 16
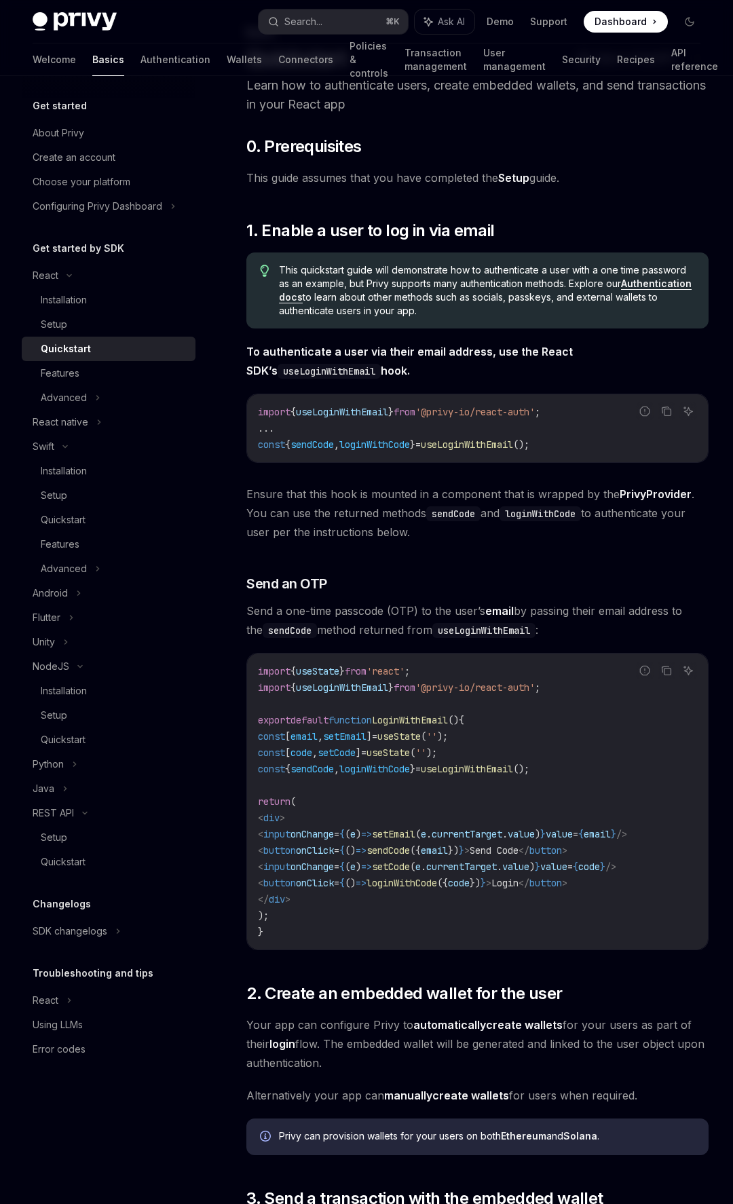
scroll to position [81, 0]
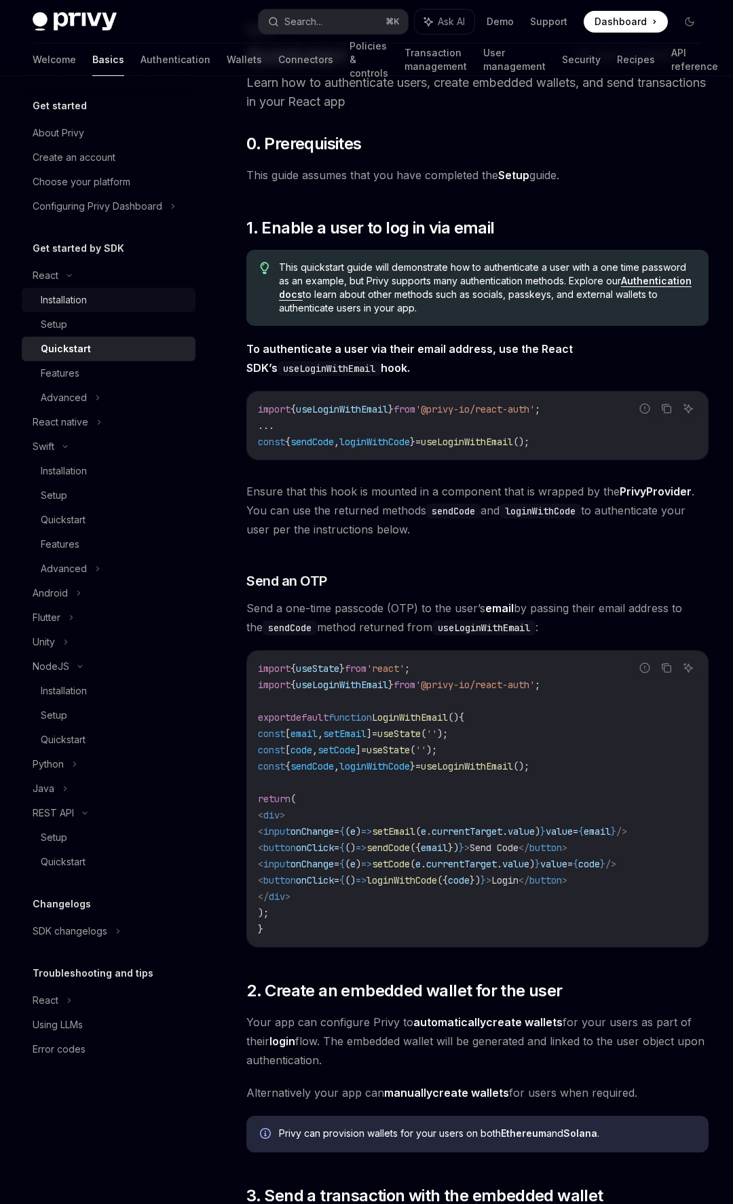
click at [116, 311] on link "Installation" at bounding box center [109, 300] width 174 height 24
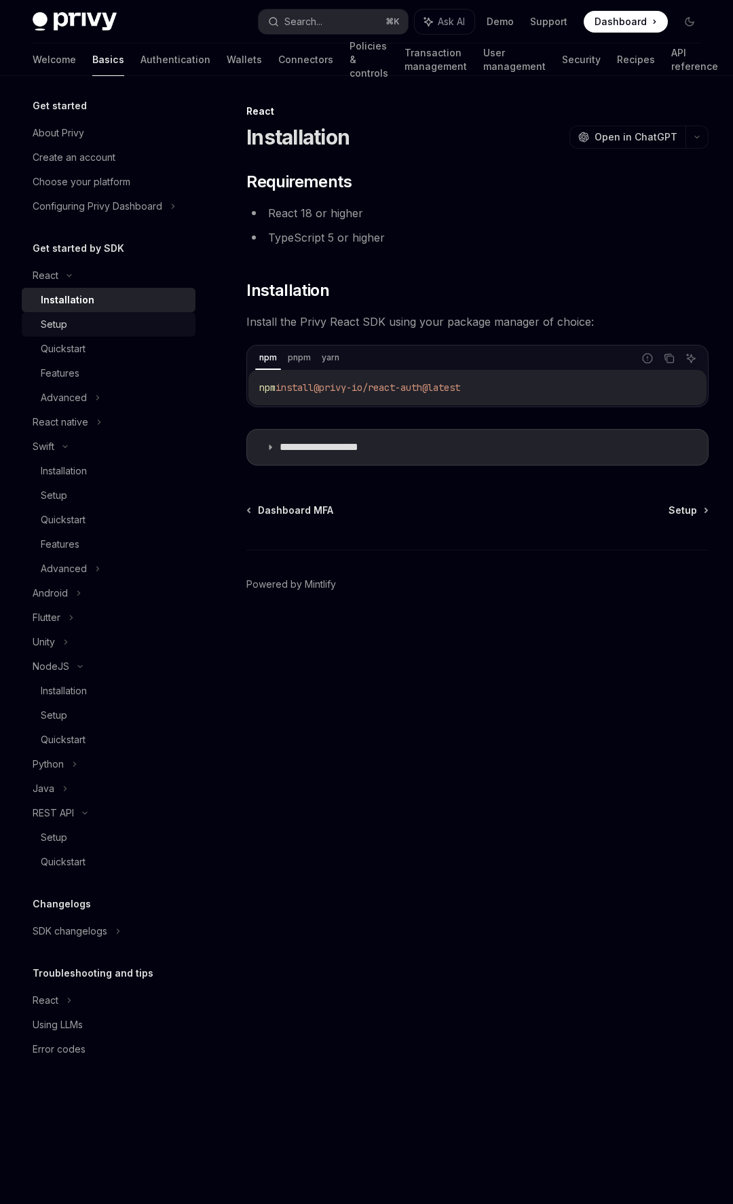
click at [111, 335] on link "Setup" at bounding box center [109, 324] width 174 height 24
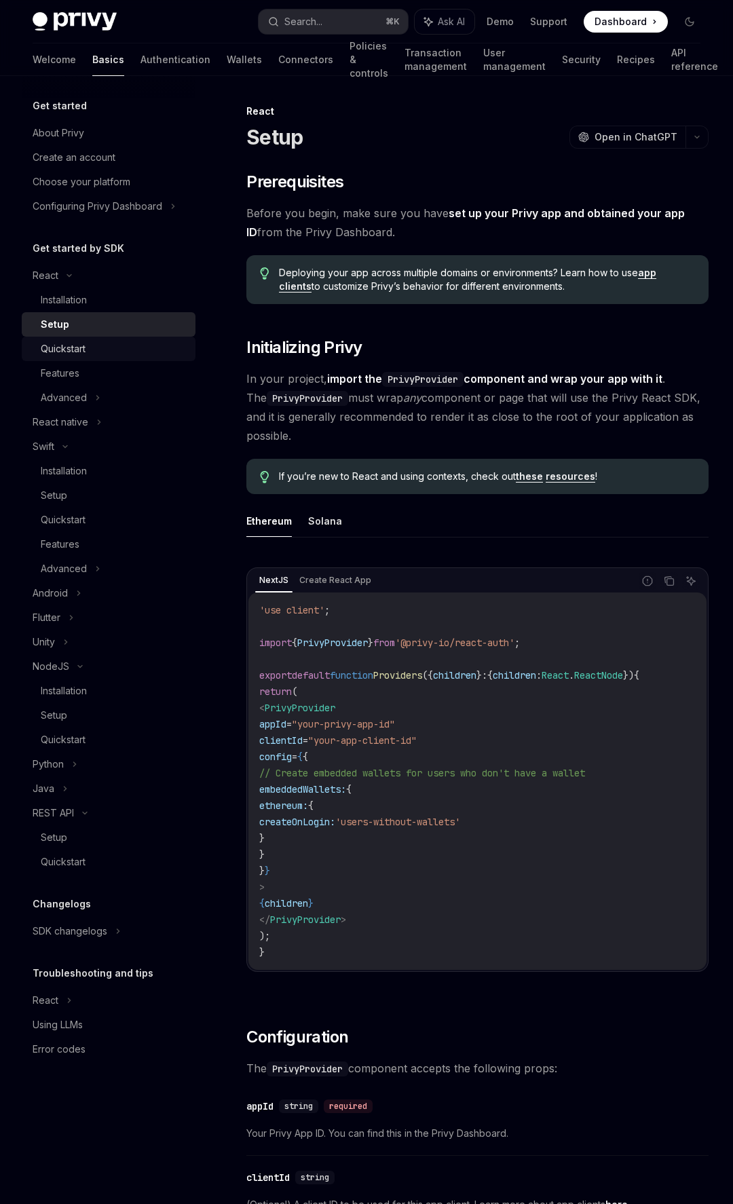
click at [111, 343] on div "Quickstart" at bounding box center [114, 349] width 147 height 16
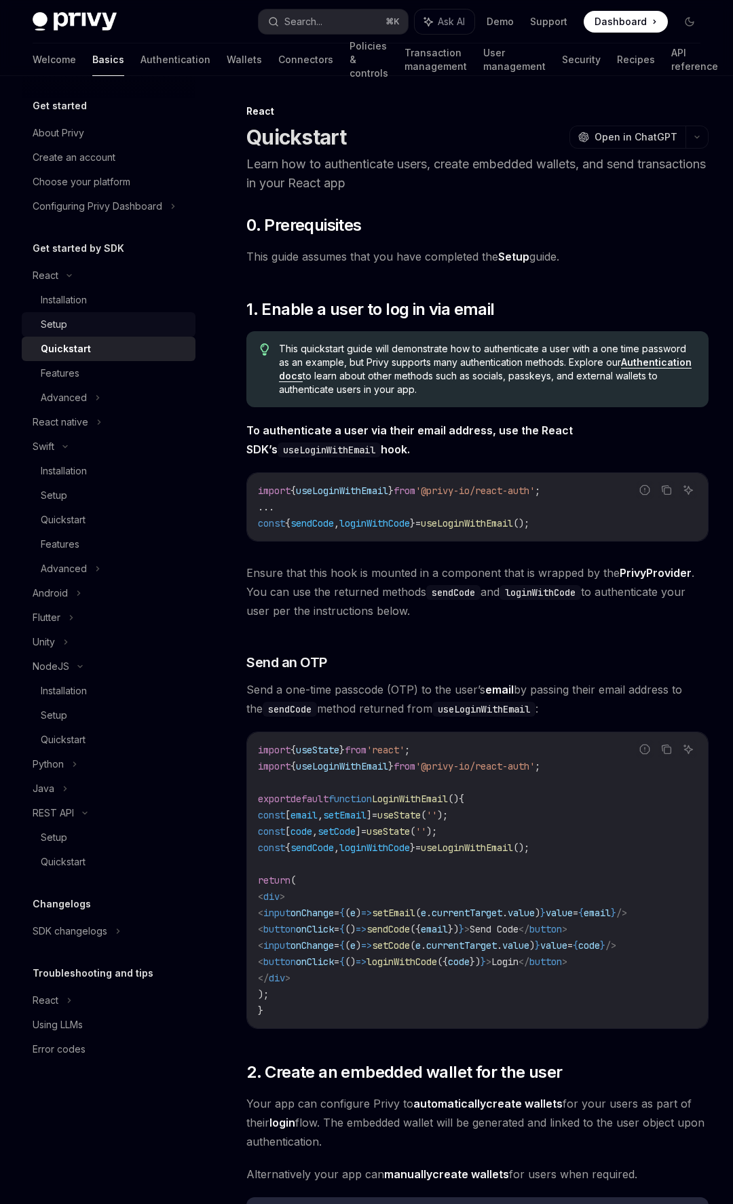
click at [103, 329] on div "Setup" at bounding box center [114, 324] width 147 height 16
type textarea "*"
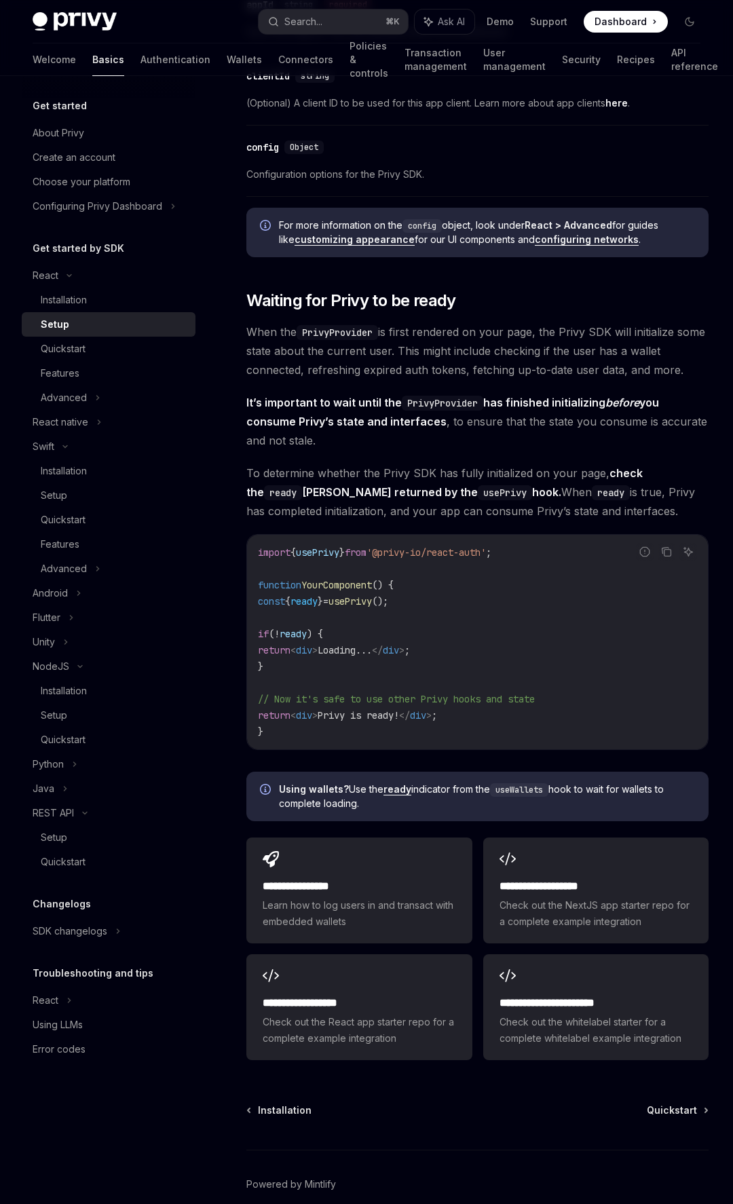
scroll to position [1170, 0]
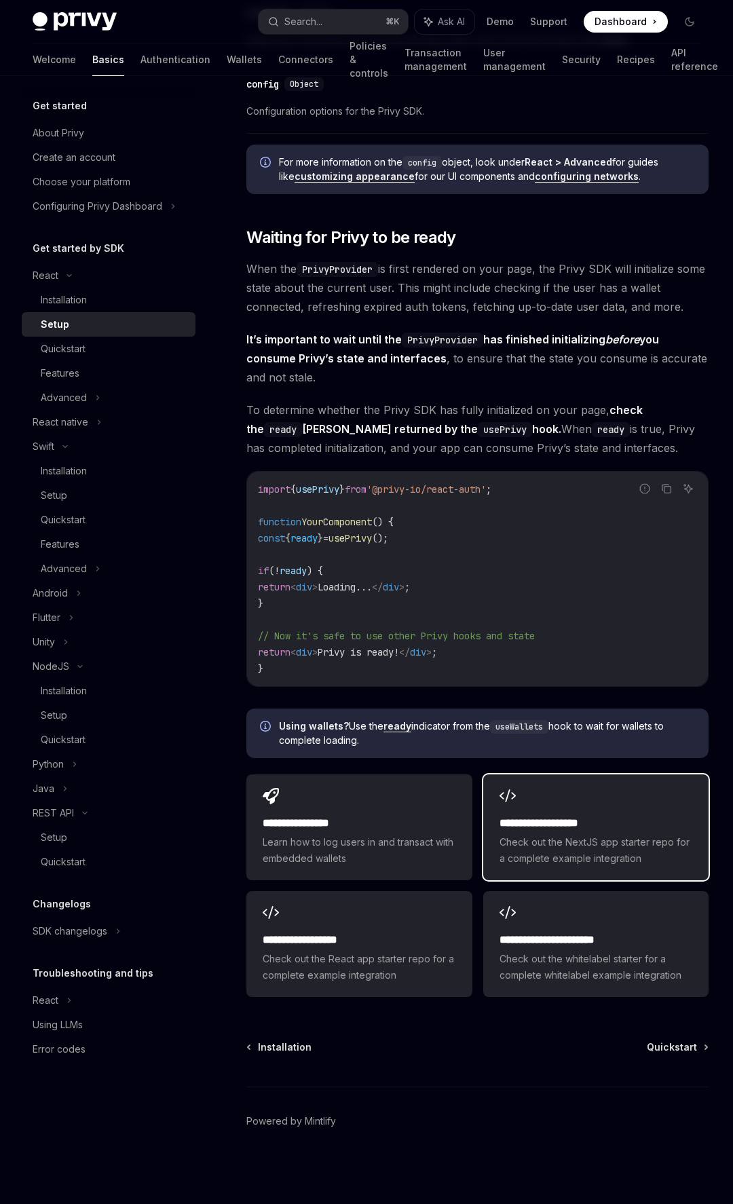
click at [511, 852] on span "Check out the NextJS app starter repo for a complete example integration" at bounding box center [596, 850] width 193 height 33
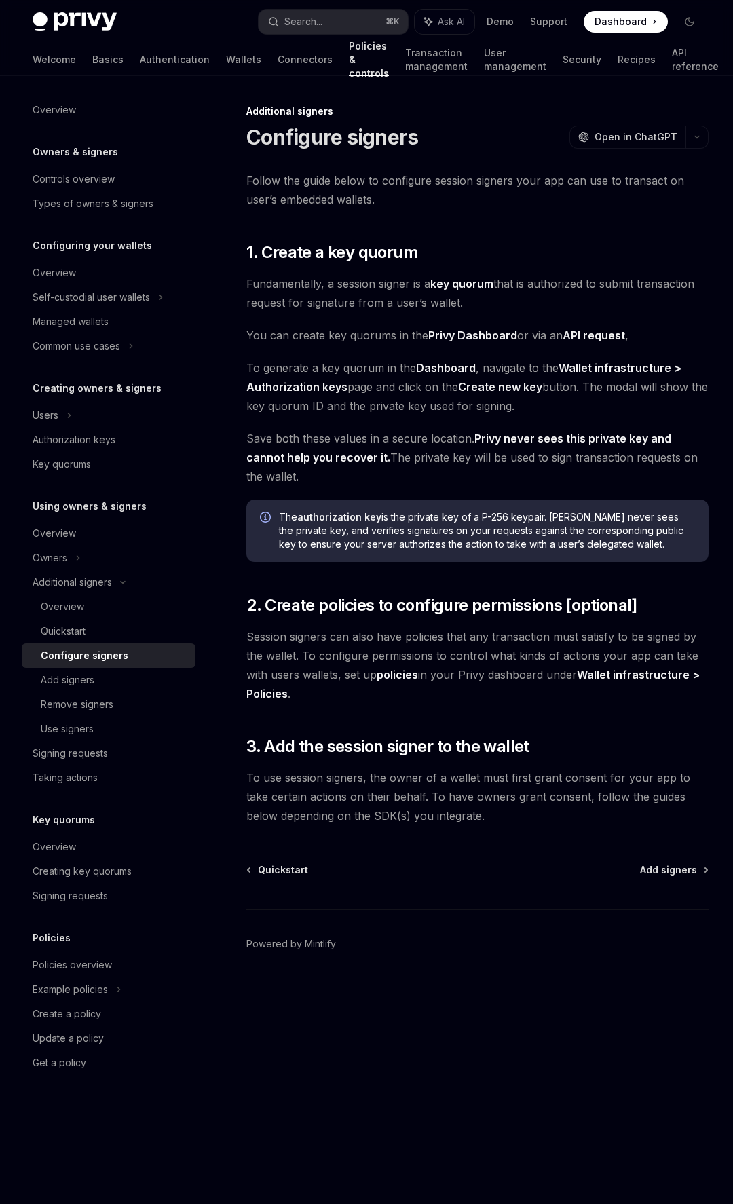
click at [421, 407] on span "To generate a key quorum in the Dashboard , navigate to the Wallet infrastructu…" at bounding box center [477, 386] width 462 height 57
